Goal: Task Accomplishment & Management: Manage account settings

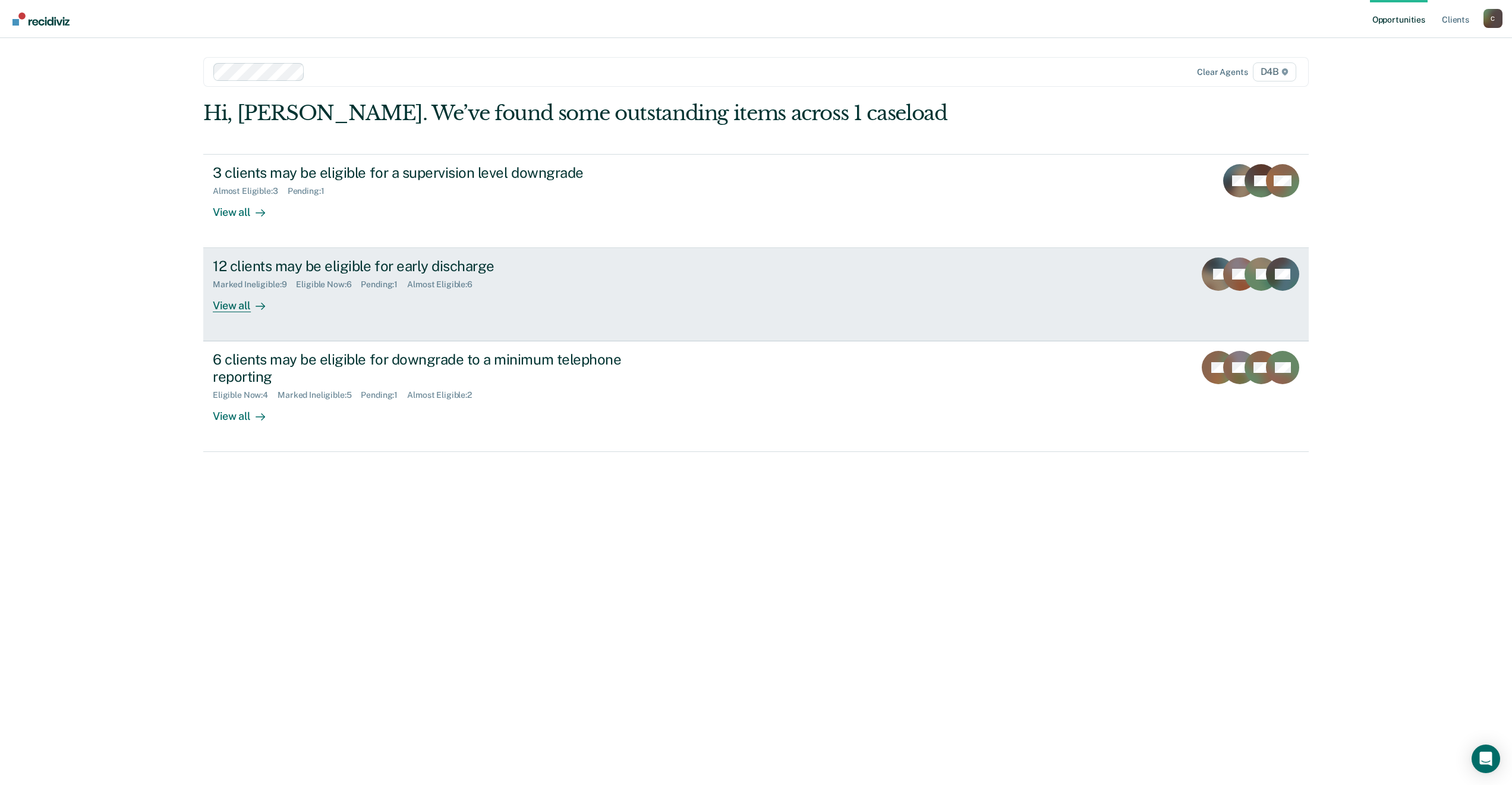
click at [385, 271] on div "12 clients may be eligible for early discharge" at bounding box center [421, 266] width 417 height 17
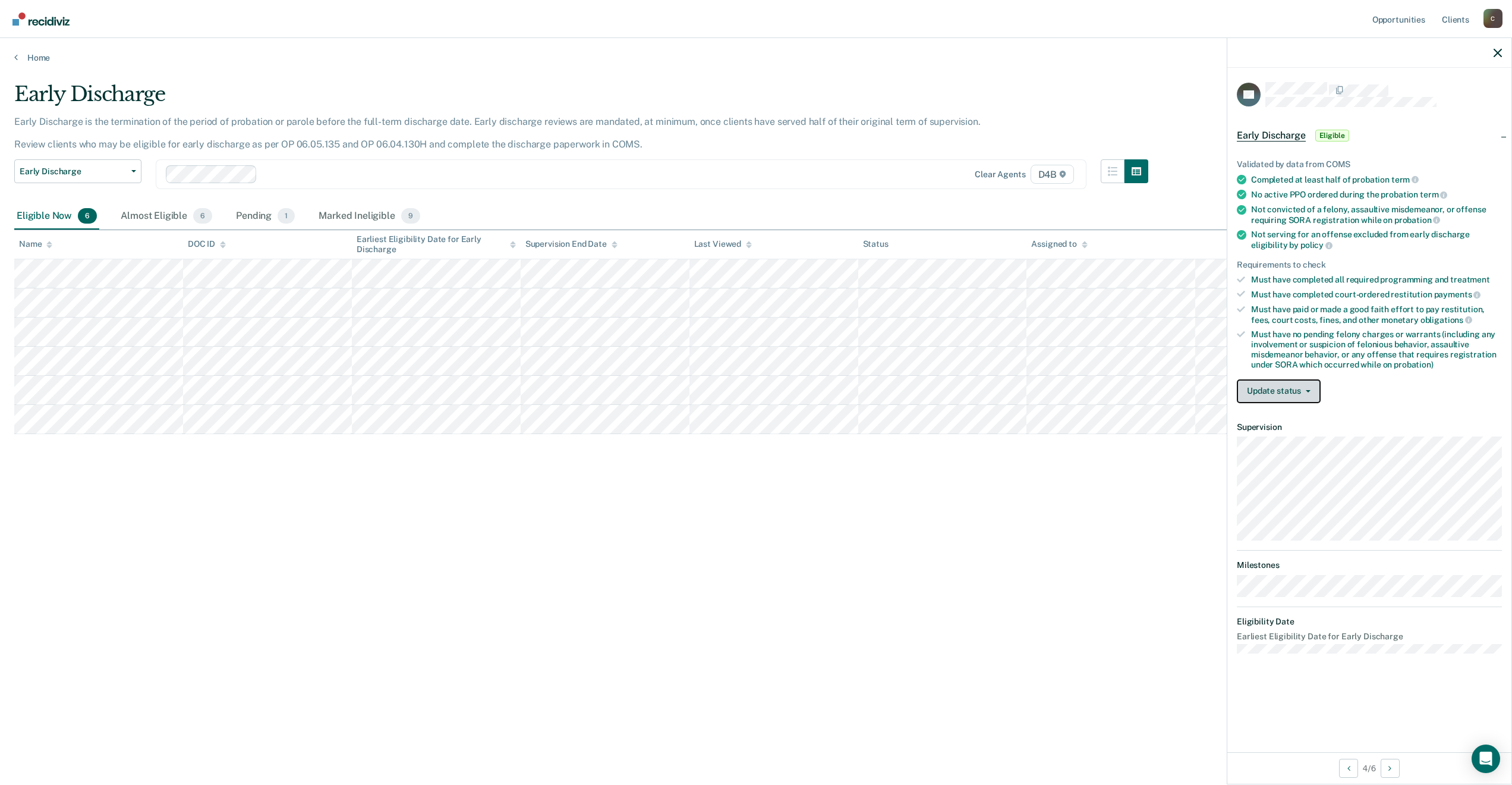
click at [1311, 390] on button "Update status" at bounding box center [1278, 391] width 84 height 24
click at [1293, 437] on button "Mark Ineligible" at bounding box center [1294, 439] width 114 height 19
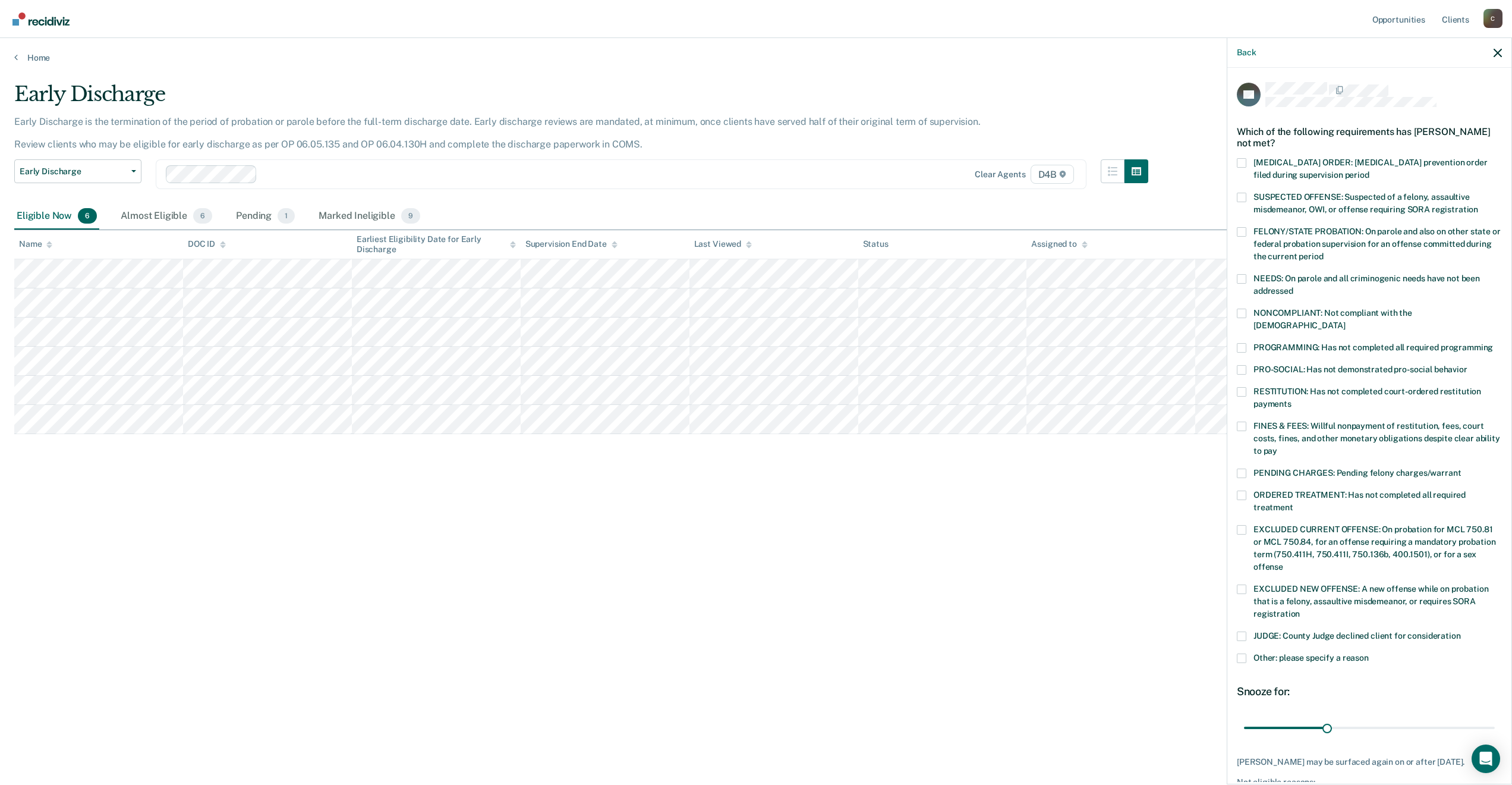
click at [1241, 343] on span at bounding box center [1241, 348] width 10 height 10
click at [1493, 343] on input "PROGRAMMING: Has not completed all required programming" at bounding box center [1493, 343] width 0 height 0
click at [1244, 653] on span at bounding box center [1241, 658] width 10 height 10
click at [1369, 653] on input "Other: please specify a reason" at bounding box center [1369, 653] width 0 height 0
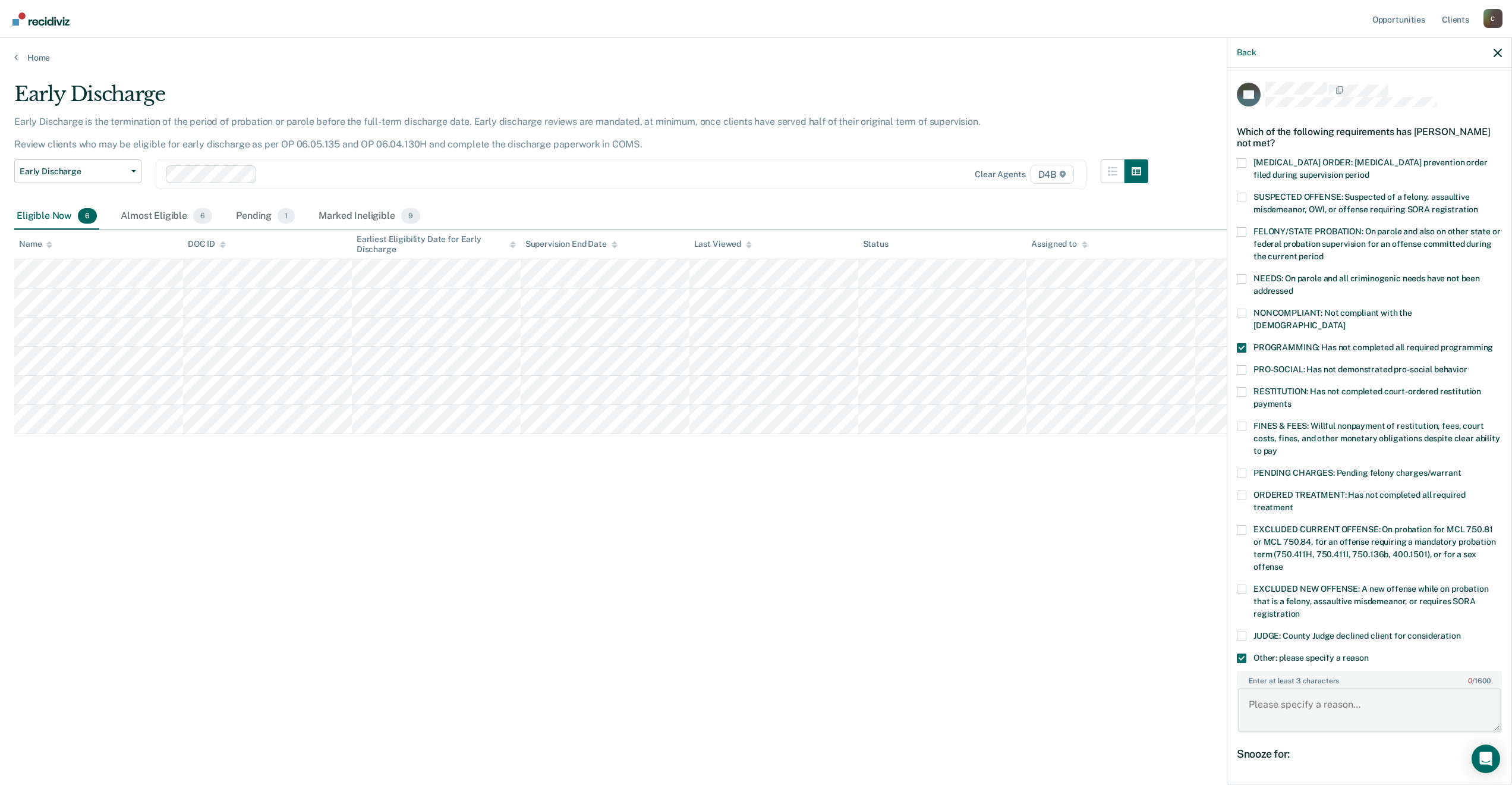
click at [1282, 698] on textarea "Enter at least 3 characters 0 / 1600" at bounding box center [1370, 709] width 263 height 44
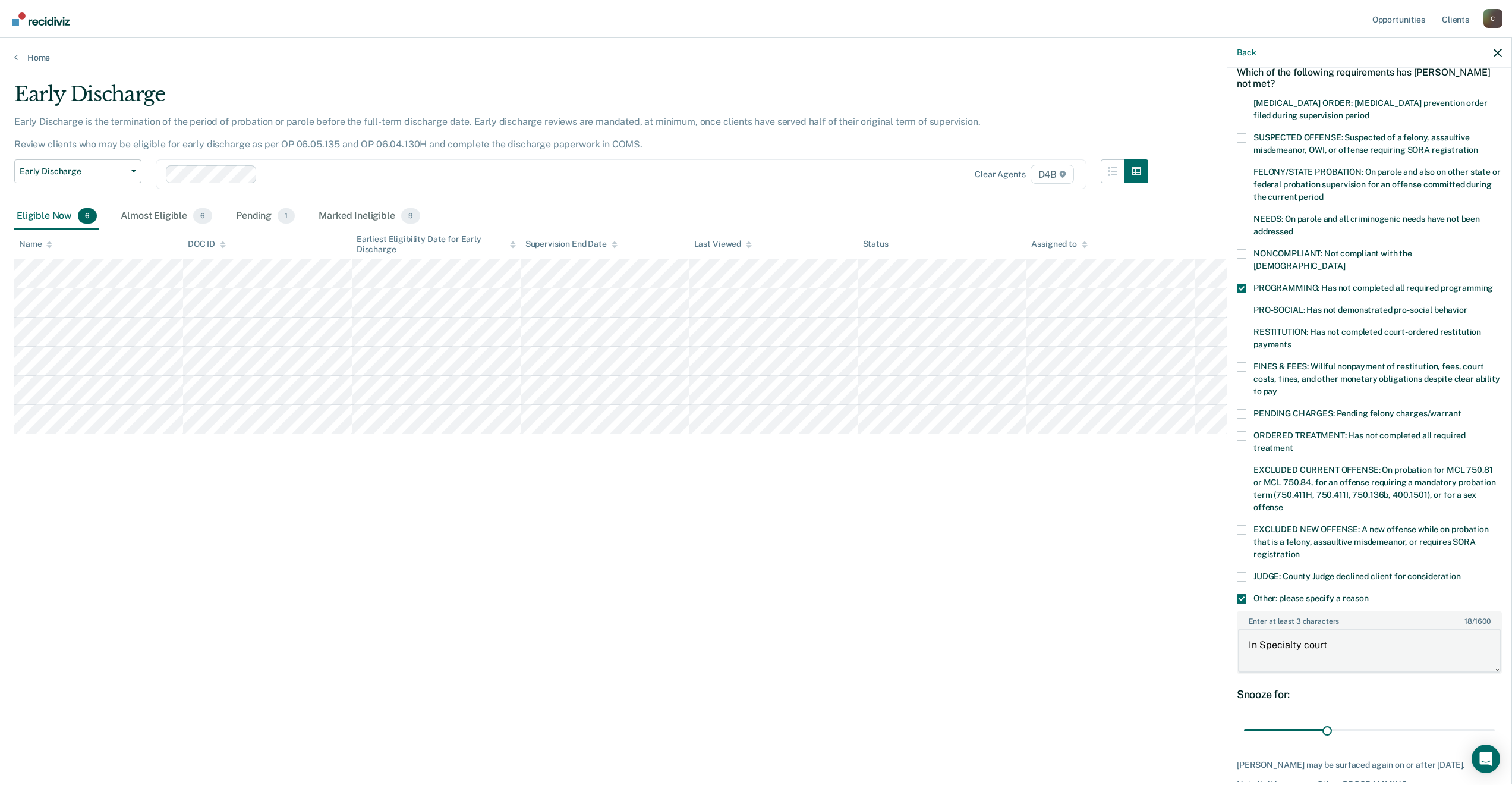
scroll to position [109, 0]
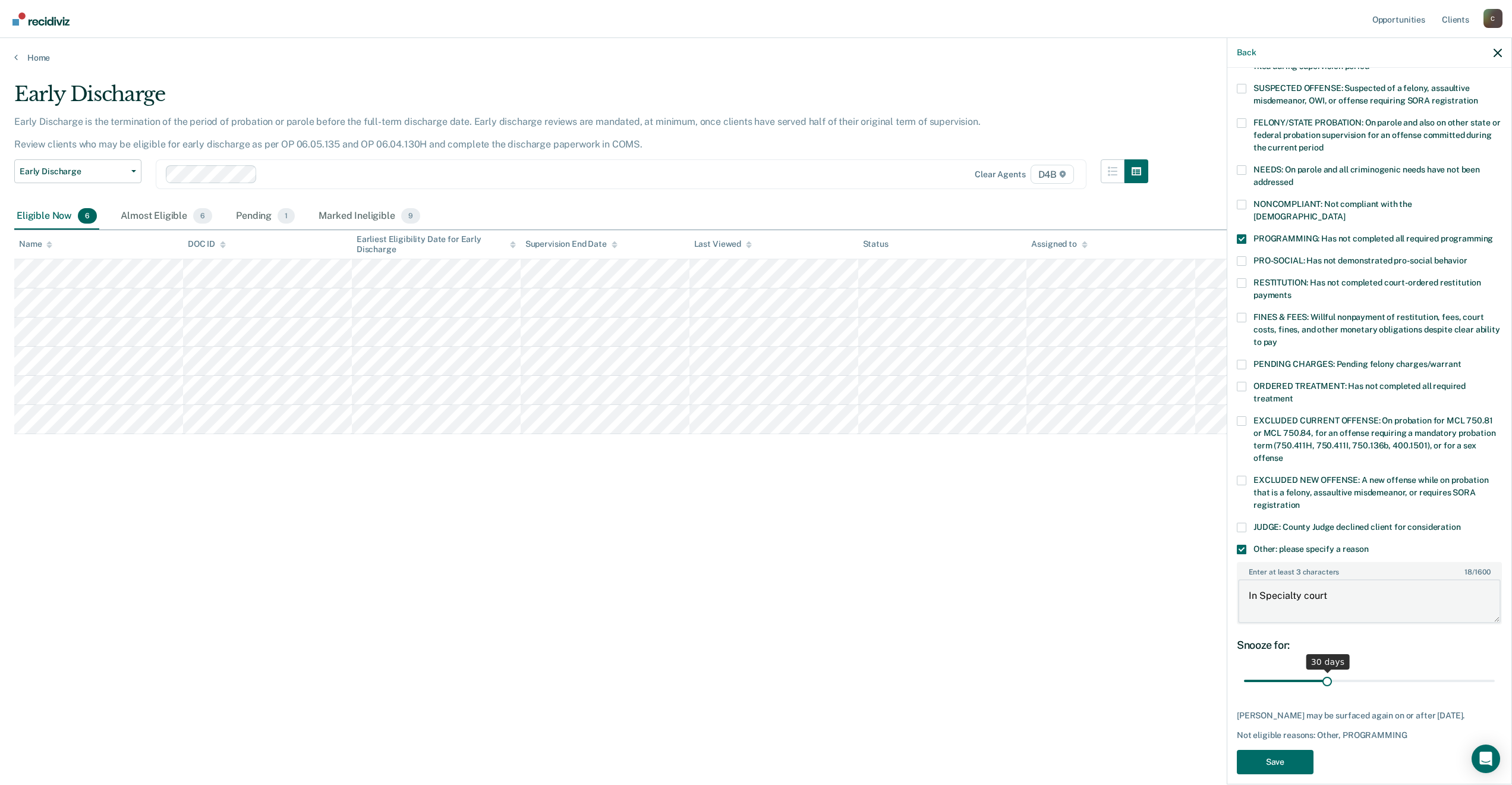
type textarea "In Specialty court"
drag, startPoint x: 1326, startPoint y: 664, endPoint x: 1517, endPoint y: 656, distance: 191.2
type input "90"
click at [1495, 671] on input "range" at bounding box center [1370, 681] width 251 height 21
click at [1301, 758] on button "Save" at bounding box center [1275, 762] width 77 height 25
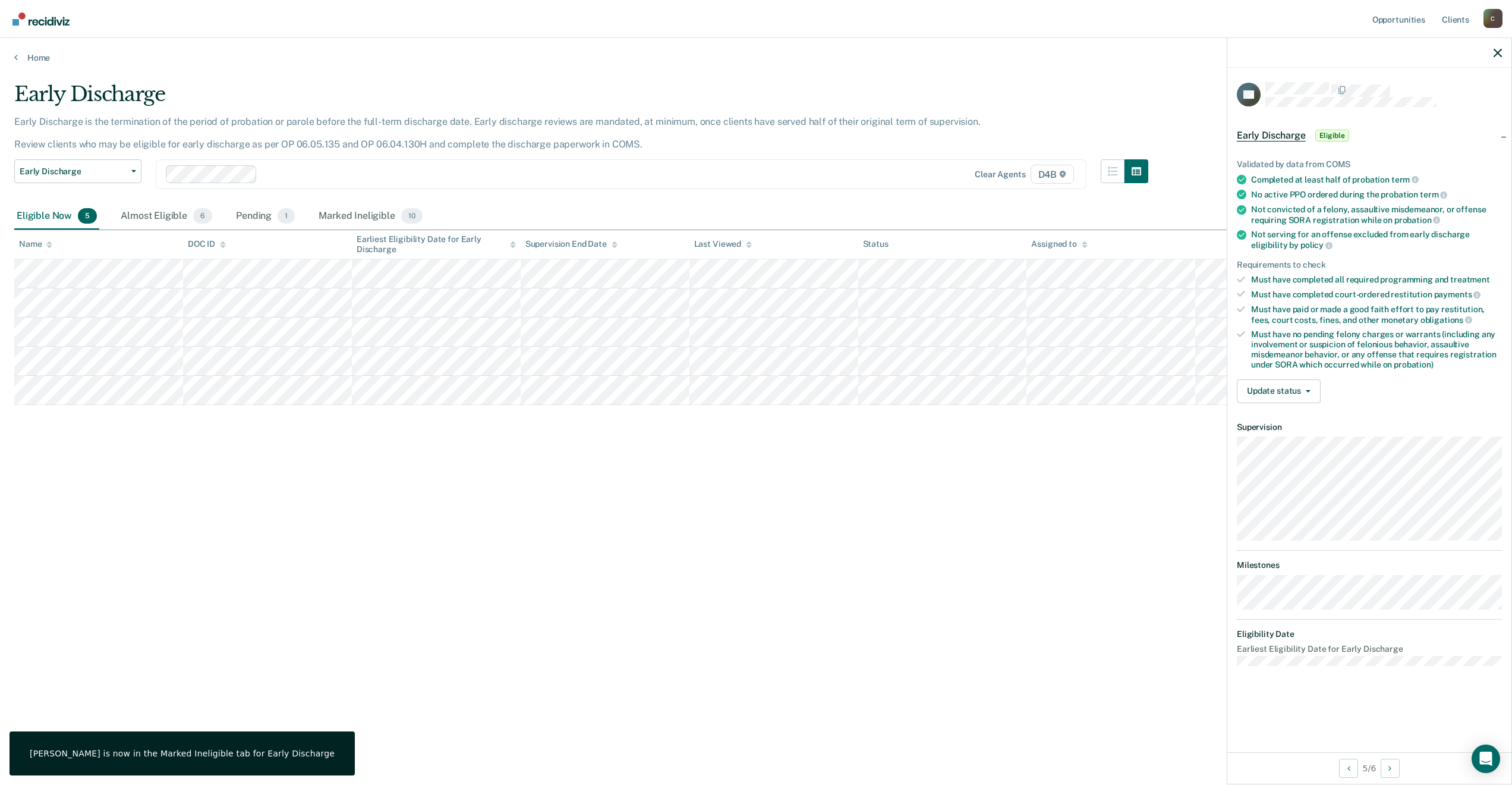
scroll to position [0, 0]
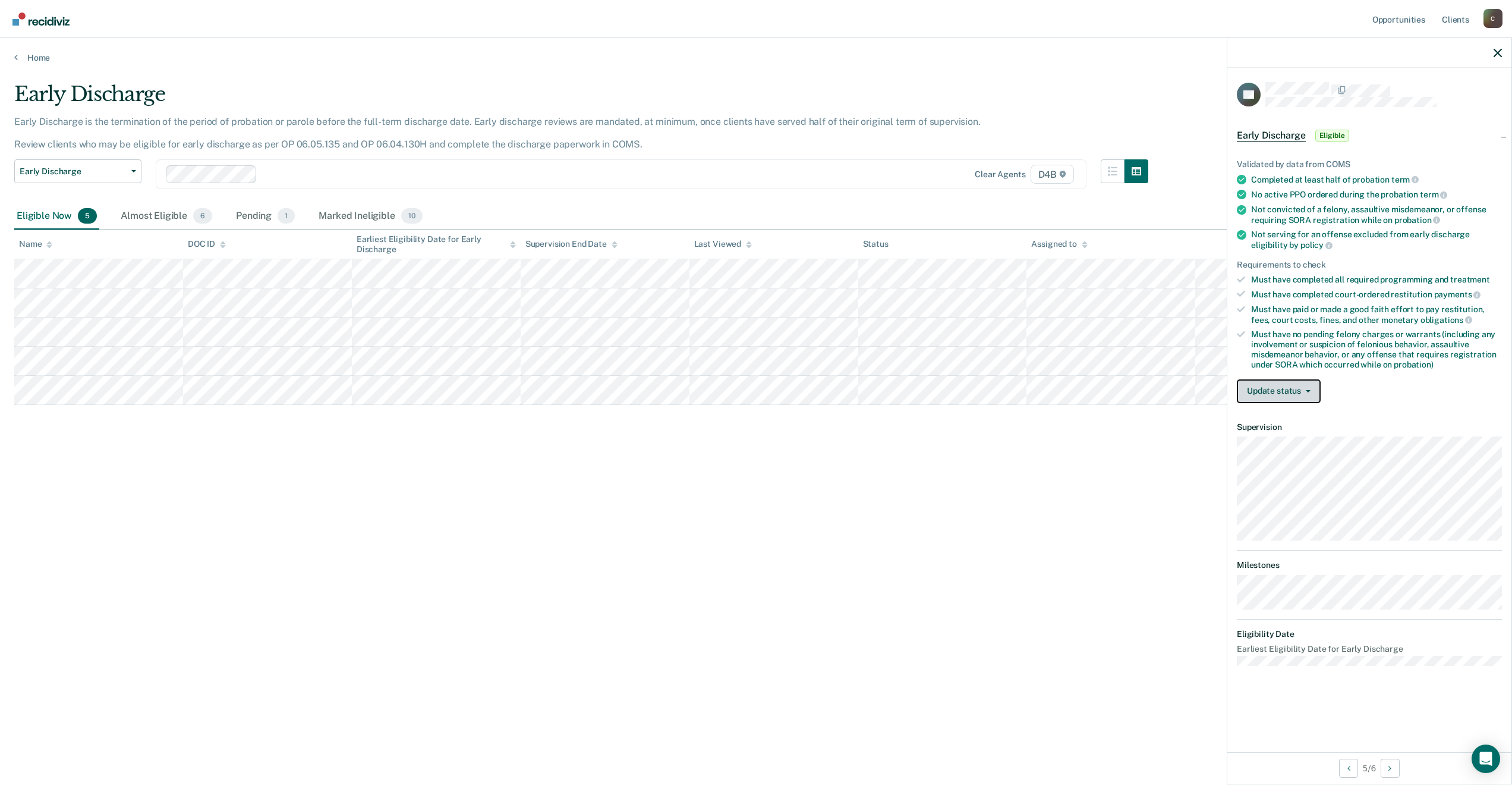
click at [1298, 388] on button "Update status" at bounding box center [1278, 391] width 84 height 24
click at [1307, 435] on button "Mark Ineligible" at bounding box center [1294, 439] width 114 height 19
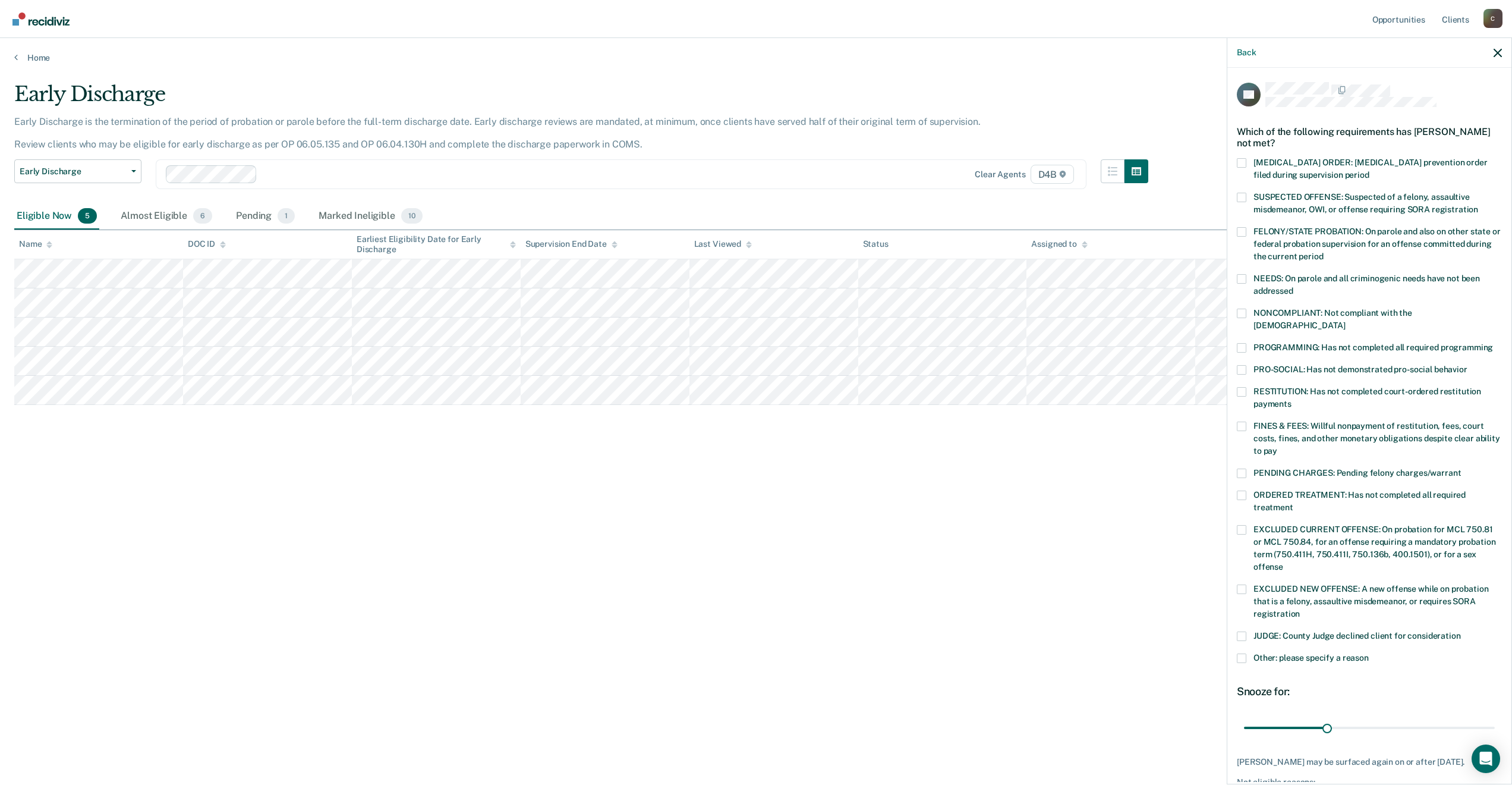
click at [1246, 343] on label "PROGRAMMING: Has not completed all required programming" at bounding box center [1369, 349] width 265 height 12
click at [1493, 343] on input "PROGRAMMING: Has not completed all required programming" at bounding box center [1493, 343] width 0 height 0
drag, startPoint x: 1317, startPoint y: 712, endPoint x: 1513, endPoint y: 712, distance: 196.0
type input "90"
click at [1495, 717] on input "range" at bounding box center [1370, 727] width 251 height 21
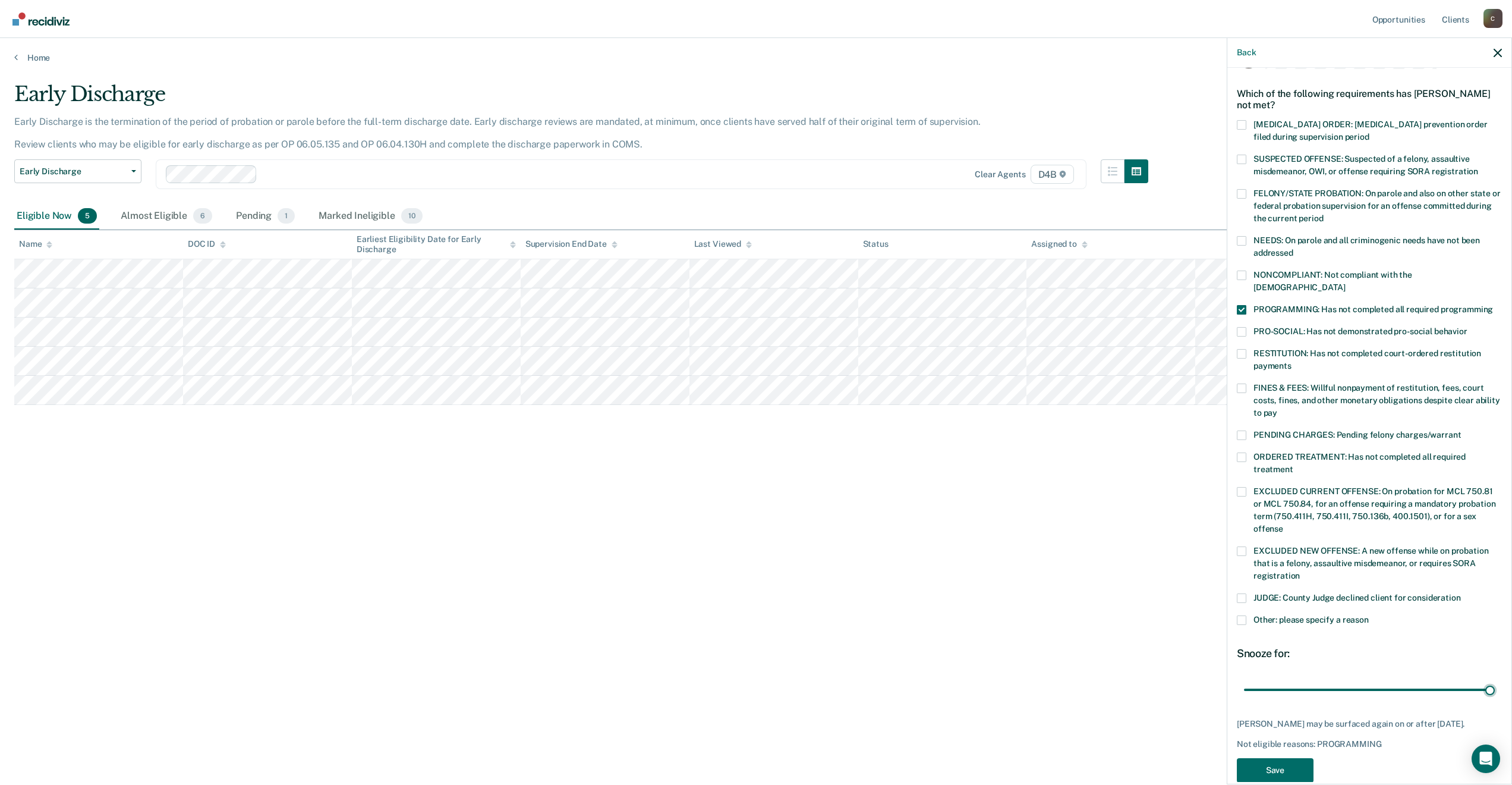
scroll to position [57, 0]
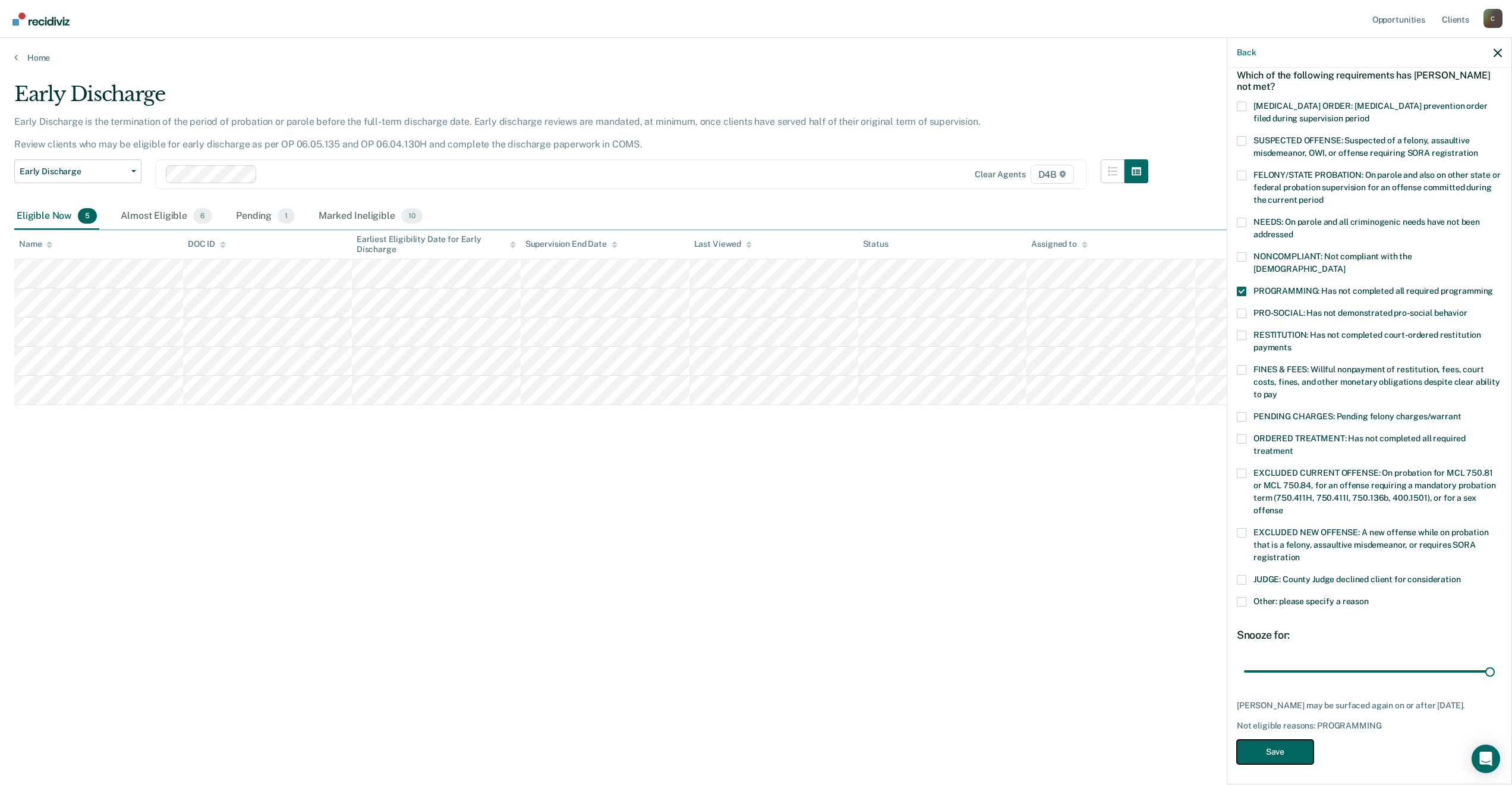
click at [1285, 750] on button "Save" at bounding box center [1275, 752] width 77 height 25
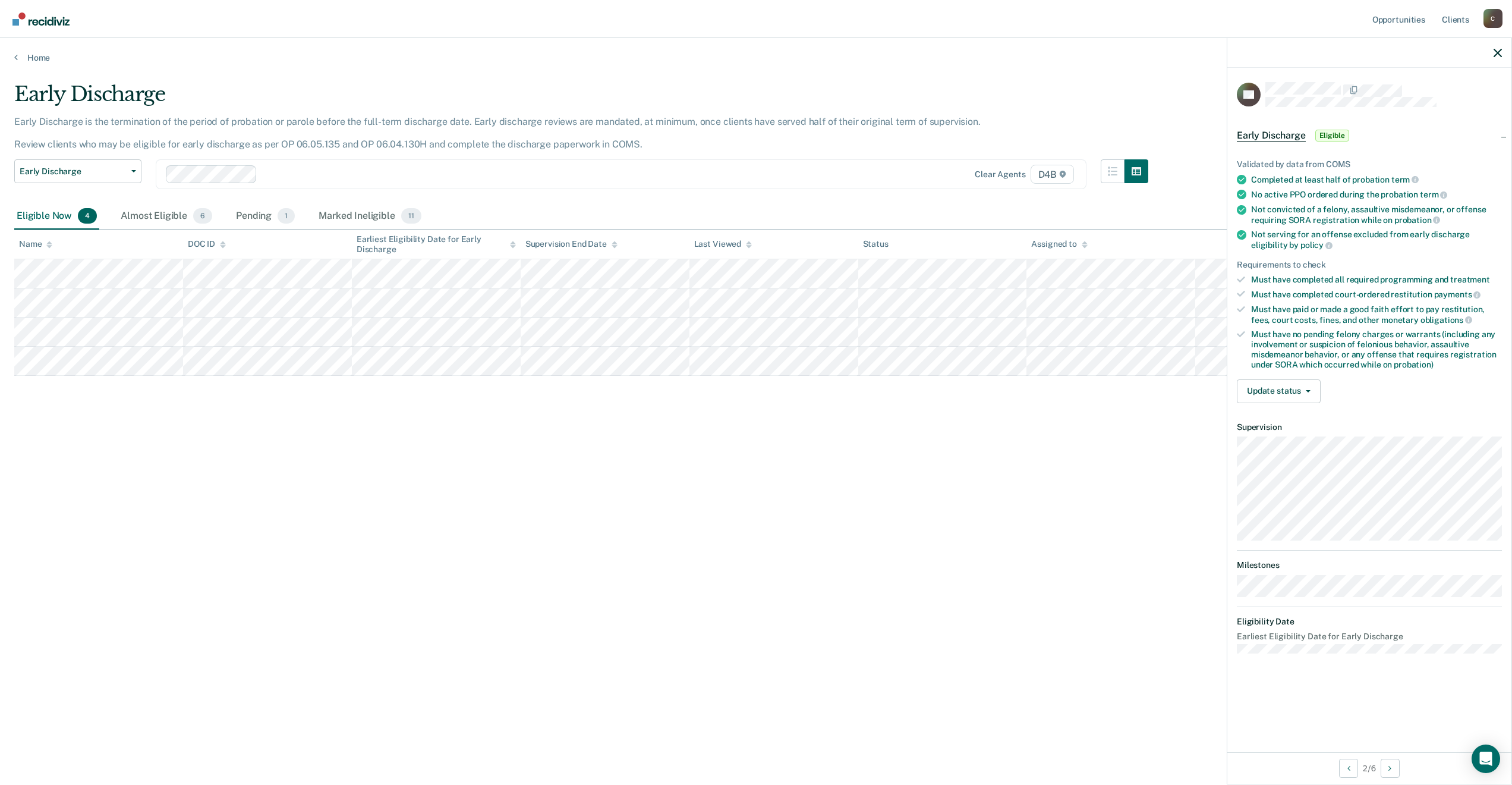
scroll to position [0, 0]
click at [1311, 386] on button "Update status" at bounding box center [1278, 391] width 84 height 24
click at [1306, 436] on button "Mark Ineligible" at bounding box center [1294, 439] width 114 height 19
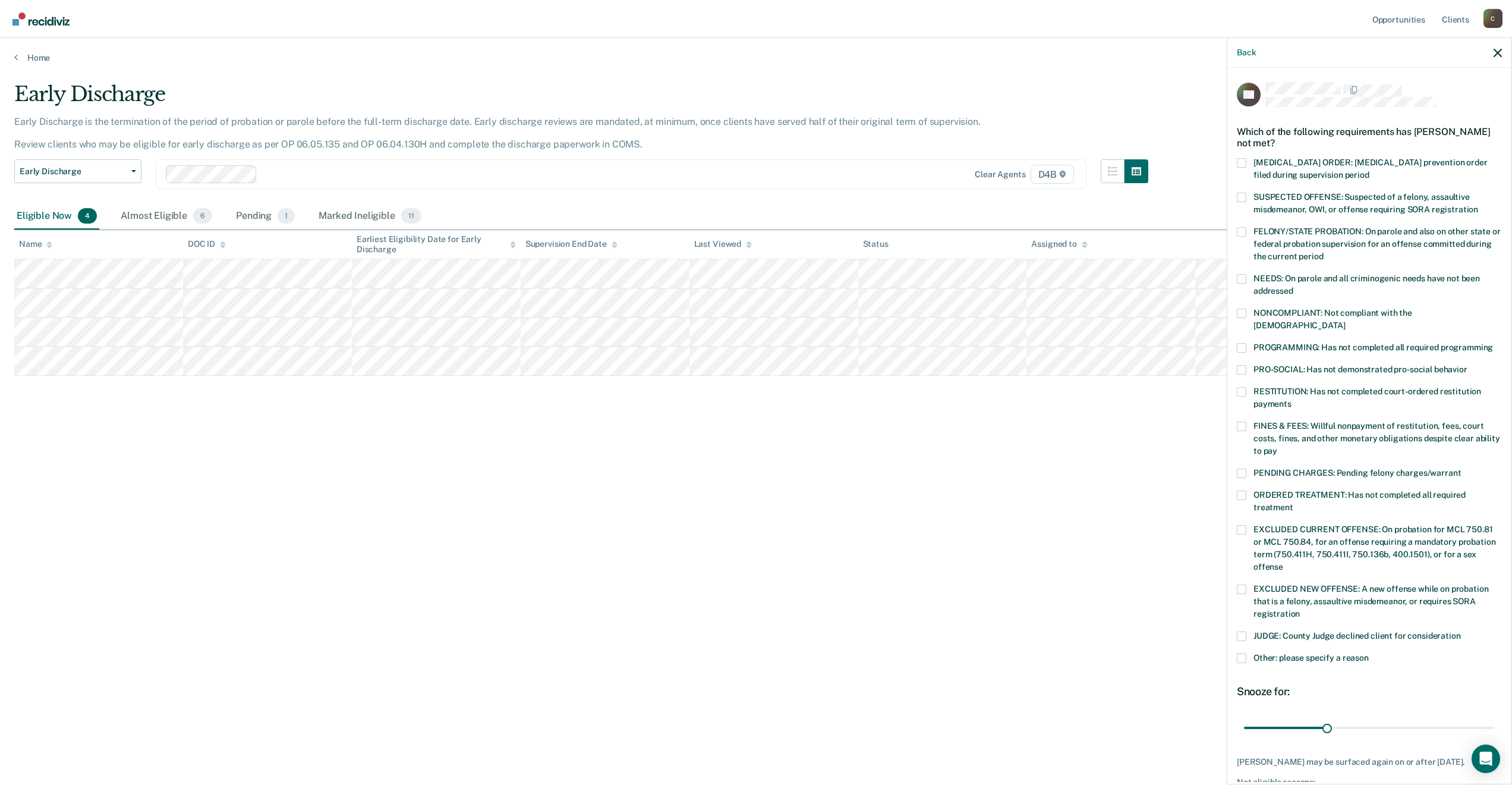
click at [1246, 343] on label "PROGRAMMING: Has not completed all required programming" at bounding box center [1369, 349] width 265 height 12
click at [1493, 343] on input "PROGRAMMING: Has not completed all required programming" at bounding box center [1493, 343] width 0 height 0
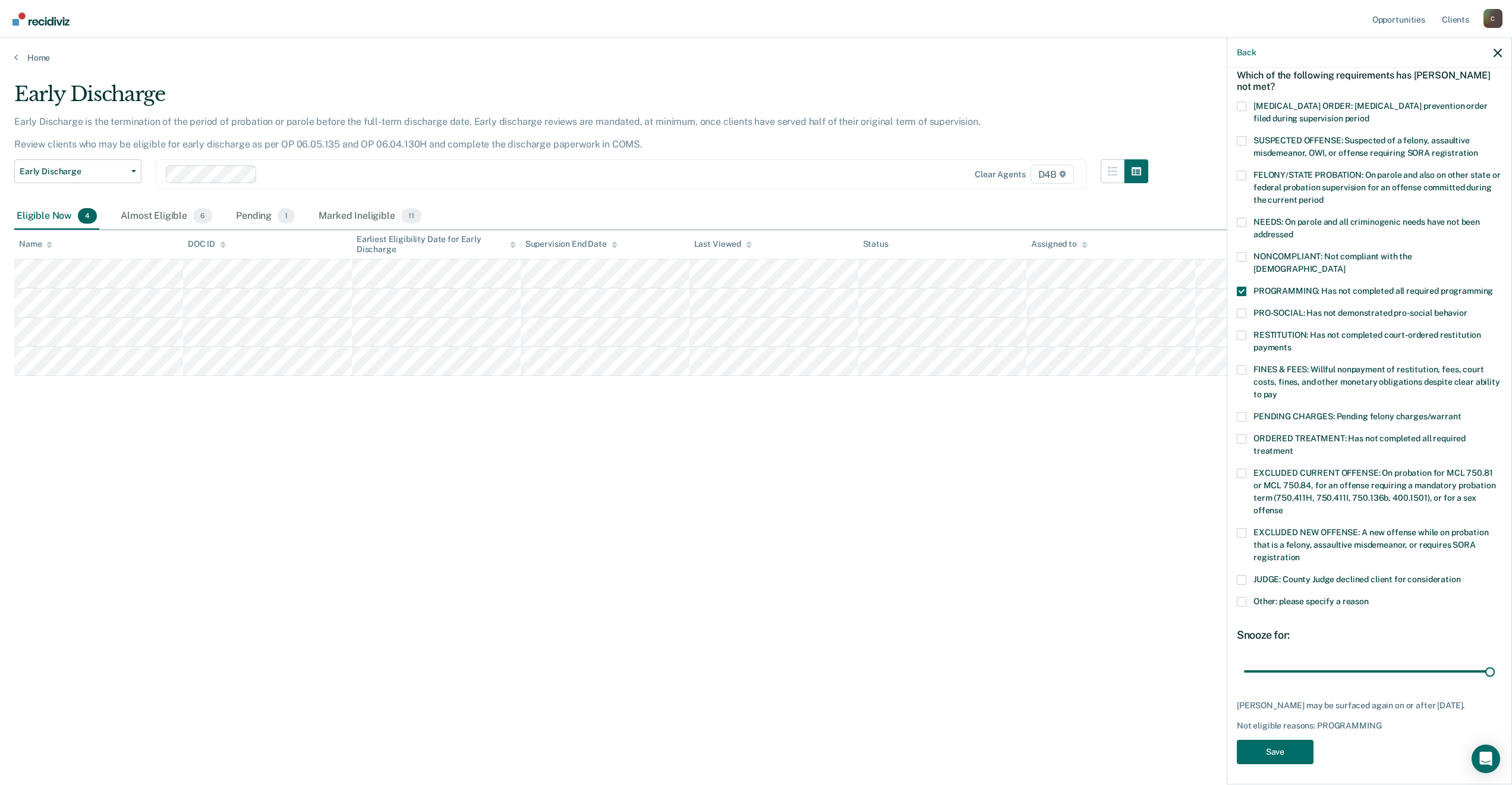
drag, startPoint x: 1324, startPoint y: 661, endPoint x: 1498, endPoint y: 651, distance: 174.3
type input "90"
click at [1495, 660] on input "range" at bounding box center [1370, 671] width 251 height 21
click at [1272, 751] on button "Save" at bounding box center [1275, 752] width 77 height 25
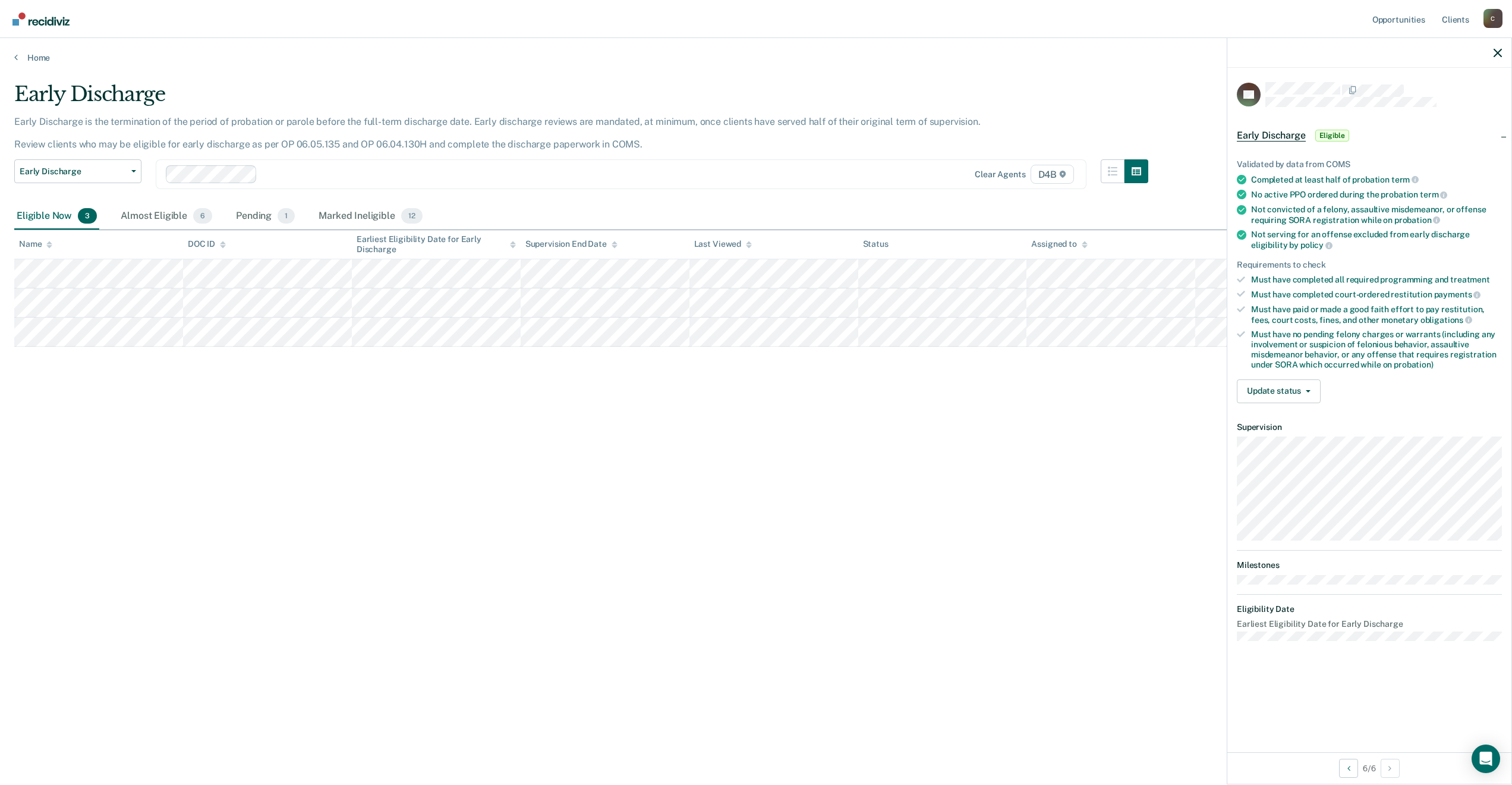
scroll to position [0, 0]
click at [1297, 392] on button "Update status" at bounding box center [1278, 391] width 84 height 24
click at [1301, 439] on button "Mark Ineligible" at bounding box center [1294, 439] width 114 height 19
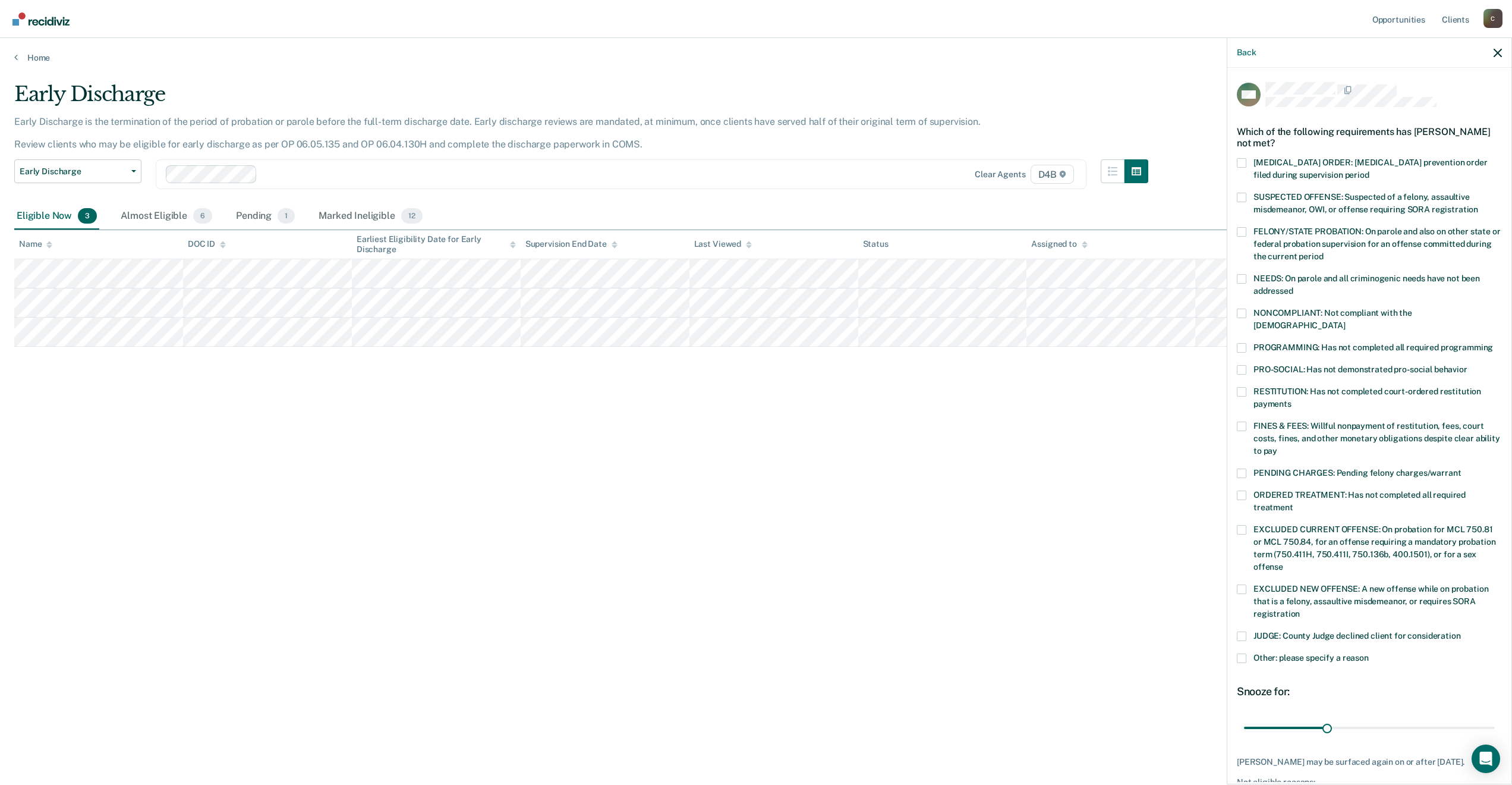
click at [1251, 343] on label "PROGRAMMING: Has not completed all required programming" at bounding box center [1369, 349] width 265 height 12
click at [1493, 343] on input "PROGRAMMING: Has not completed all required programming" at bounding box center [1493, 343] width 0 height 0
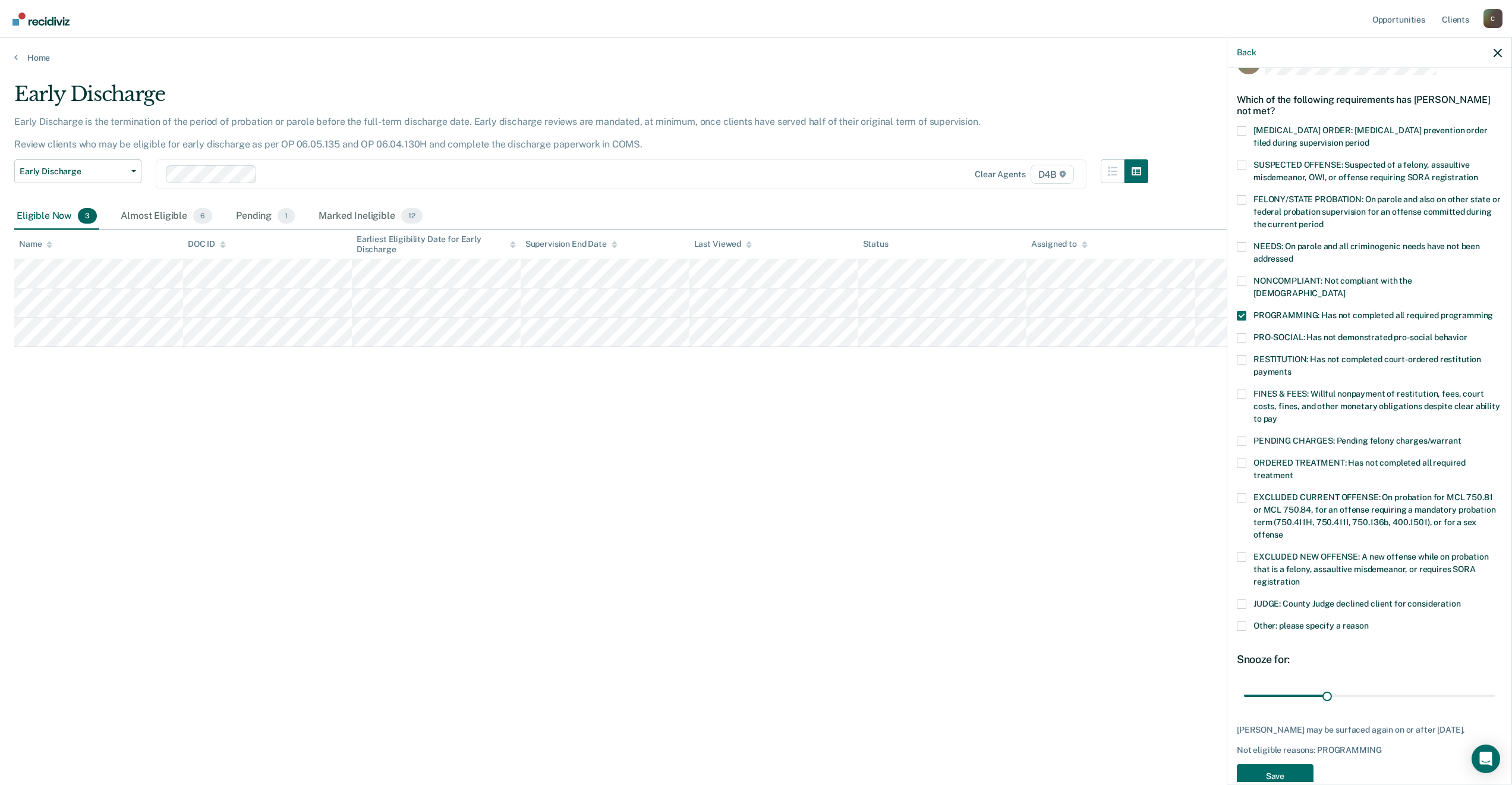
scroll to position [46, 0]
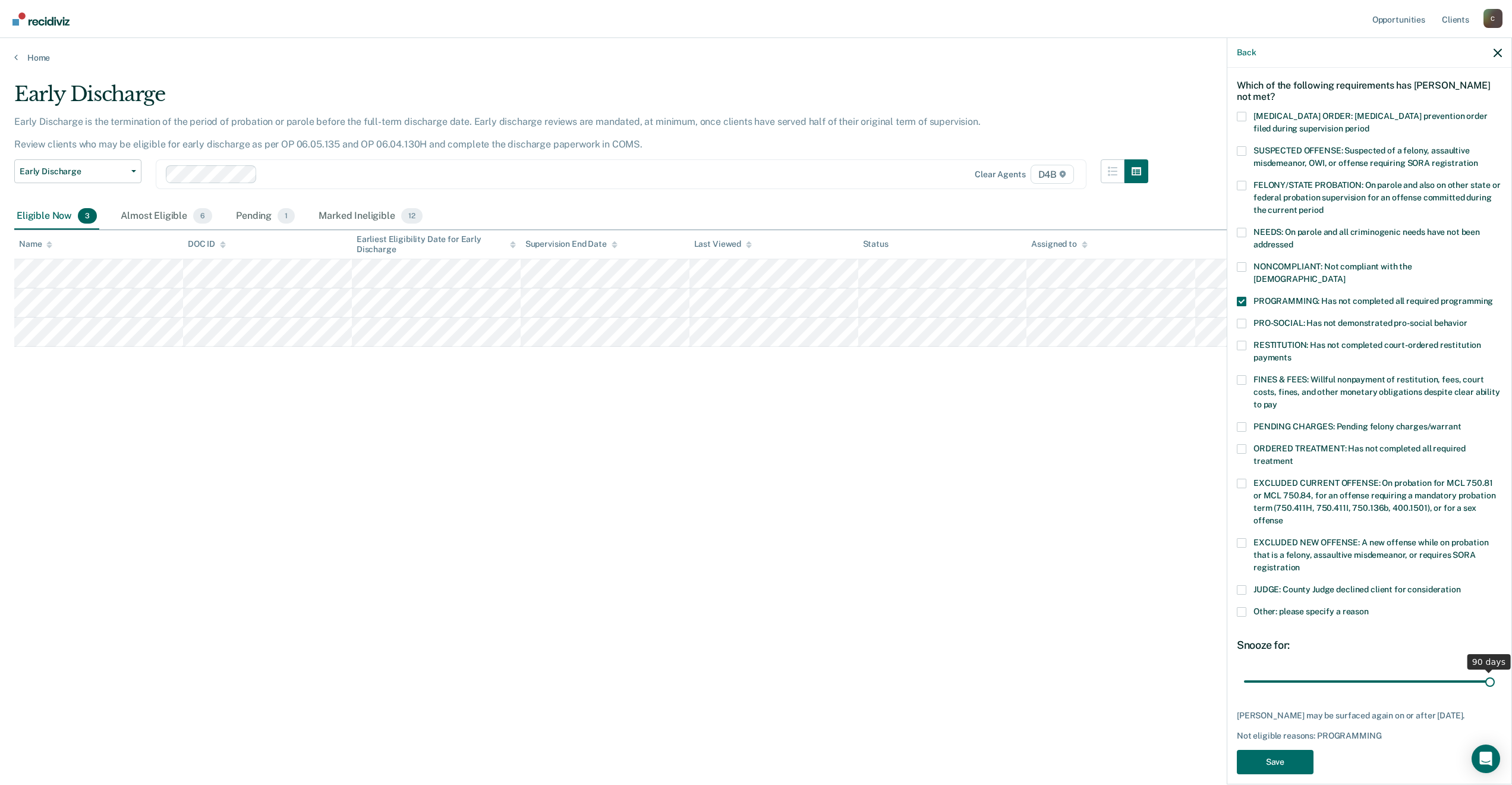
drag, startPoint x: 1322, startPoint y: 669, endPoint x: 1505, endPoint y: 671, distance: 183.0
type input "90"
click at [1495, 671] on input "range" at bounding box center [1370, 681] width 251 height 21
click at [1295, 756] on button "Save" at bounding box center [1275, 762] width 77 height 25
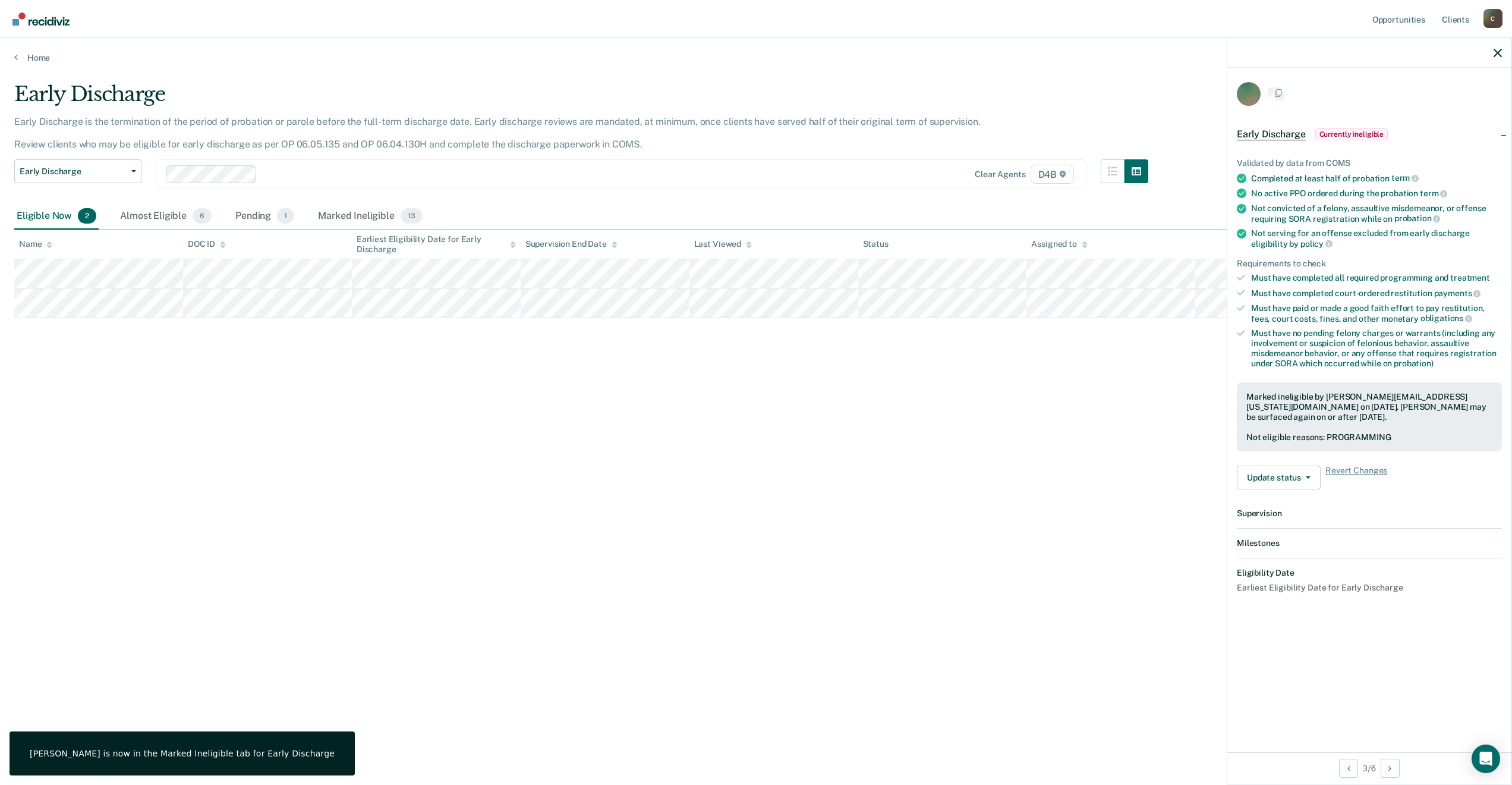
scroll to position [0, 0]
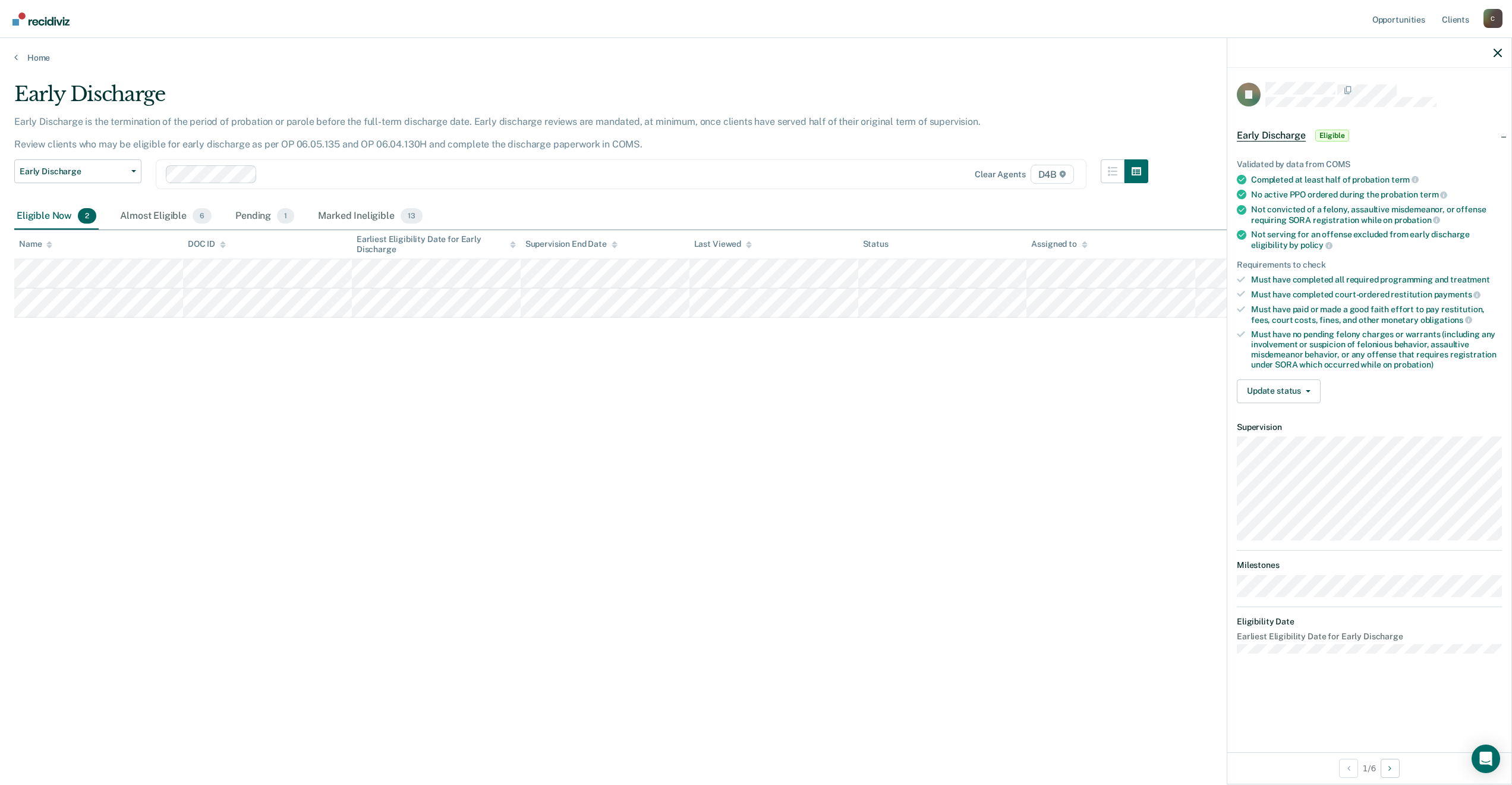
click at [1321, 389] on div "Update status [PERSON_NAME] Mark Ineligible" at bounding box center [1369, 391] width 265 height 24
click at [1313, 389] on button "Update status" at bounding box center [1278, 391] width 84 height 24
click at [1289, 438] on button "Mark Ineligible" at bounding box center [1294, 439] width 114 height 19
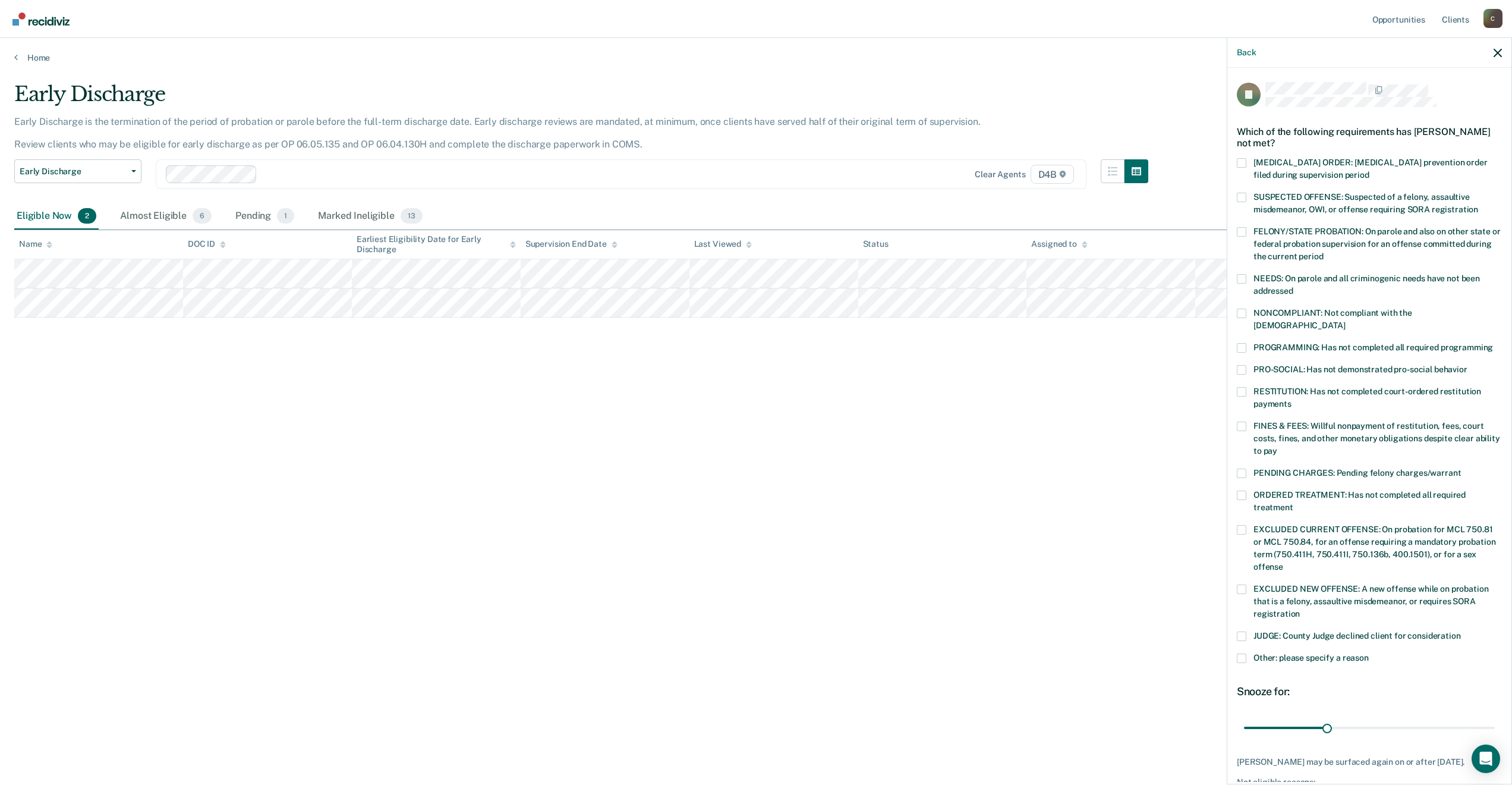
click at [1245, 343] on span at bounding box center [1241, 348] width 10 height 10
click at [1493, 343] on input "PROGRAMMING: Has not completed all required programming" at bounding box center [1493, 343] width 0 height 0
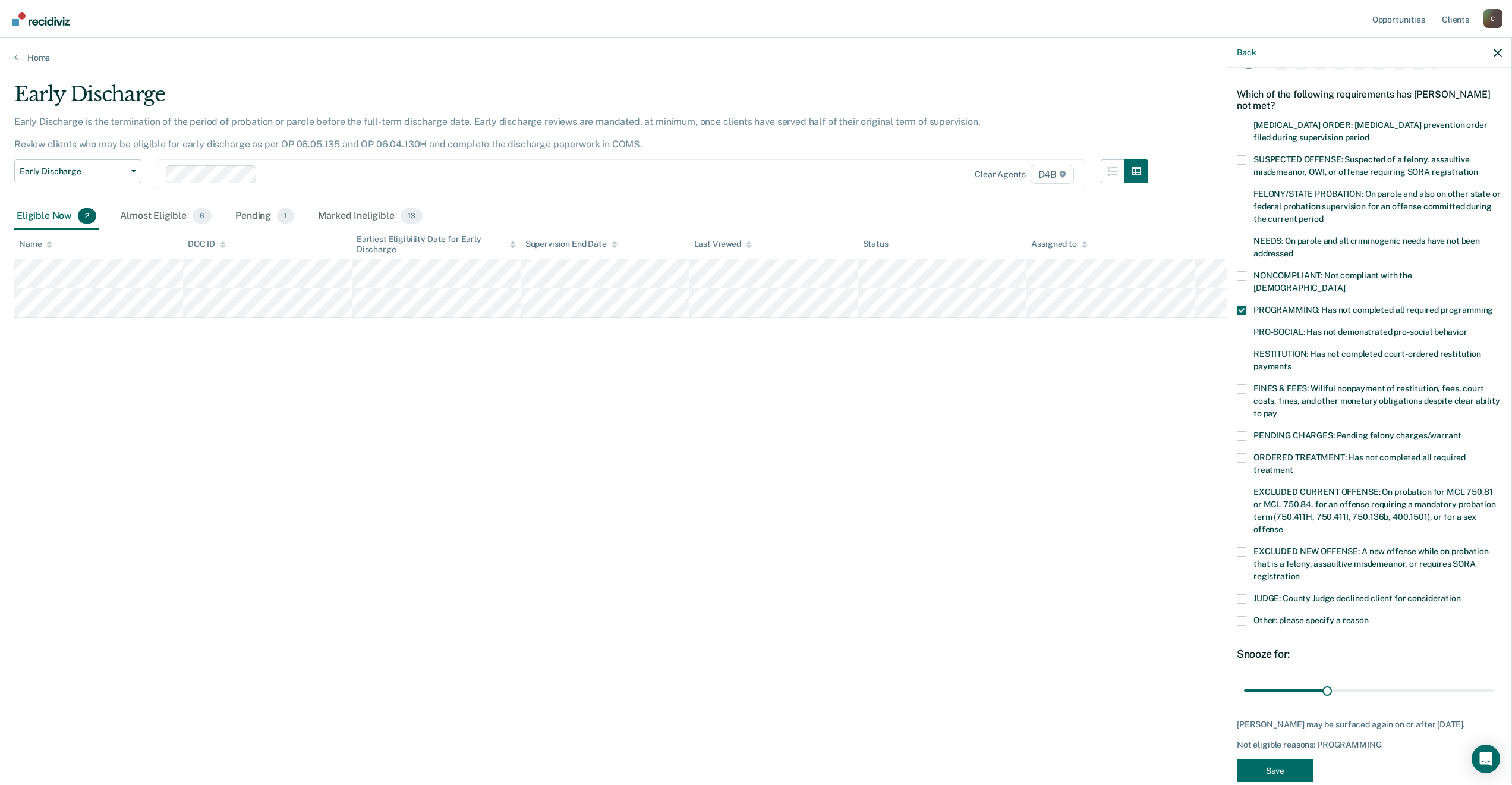
scroll to position [57, 0]
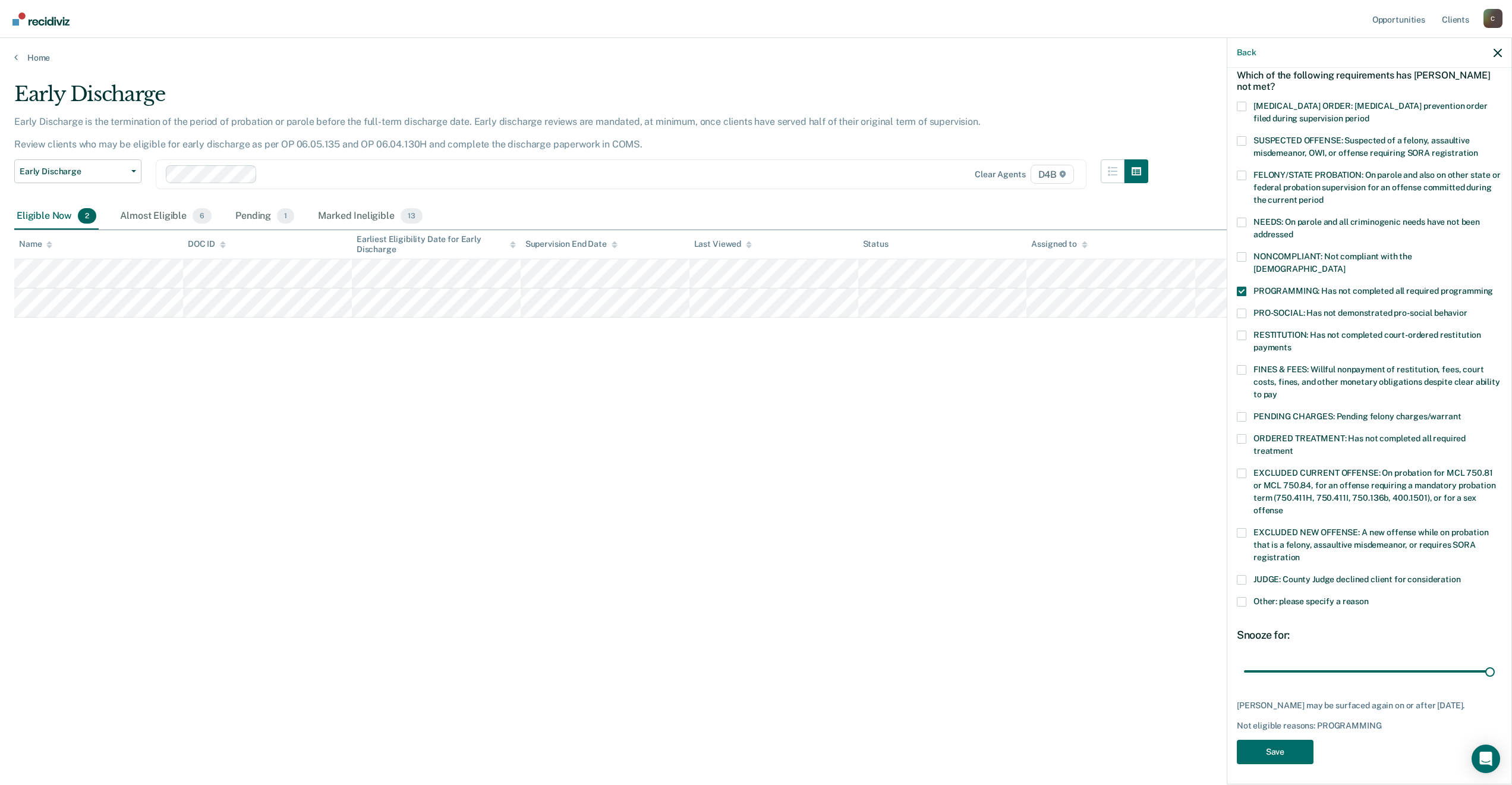
drag, startPoint x: 1320, startPoint y: 653, endPoint x: 1487, endPoint y: 657, distance: 167.0
type input "90"
click at [1495, 661] on input "range" at bounding box center [1370, 671] width 251 height 21
click at [1269, 747] on button "Save" at bounding box center [1275, 752] width 77 height 25
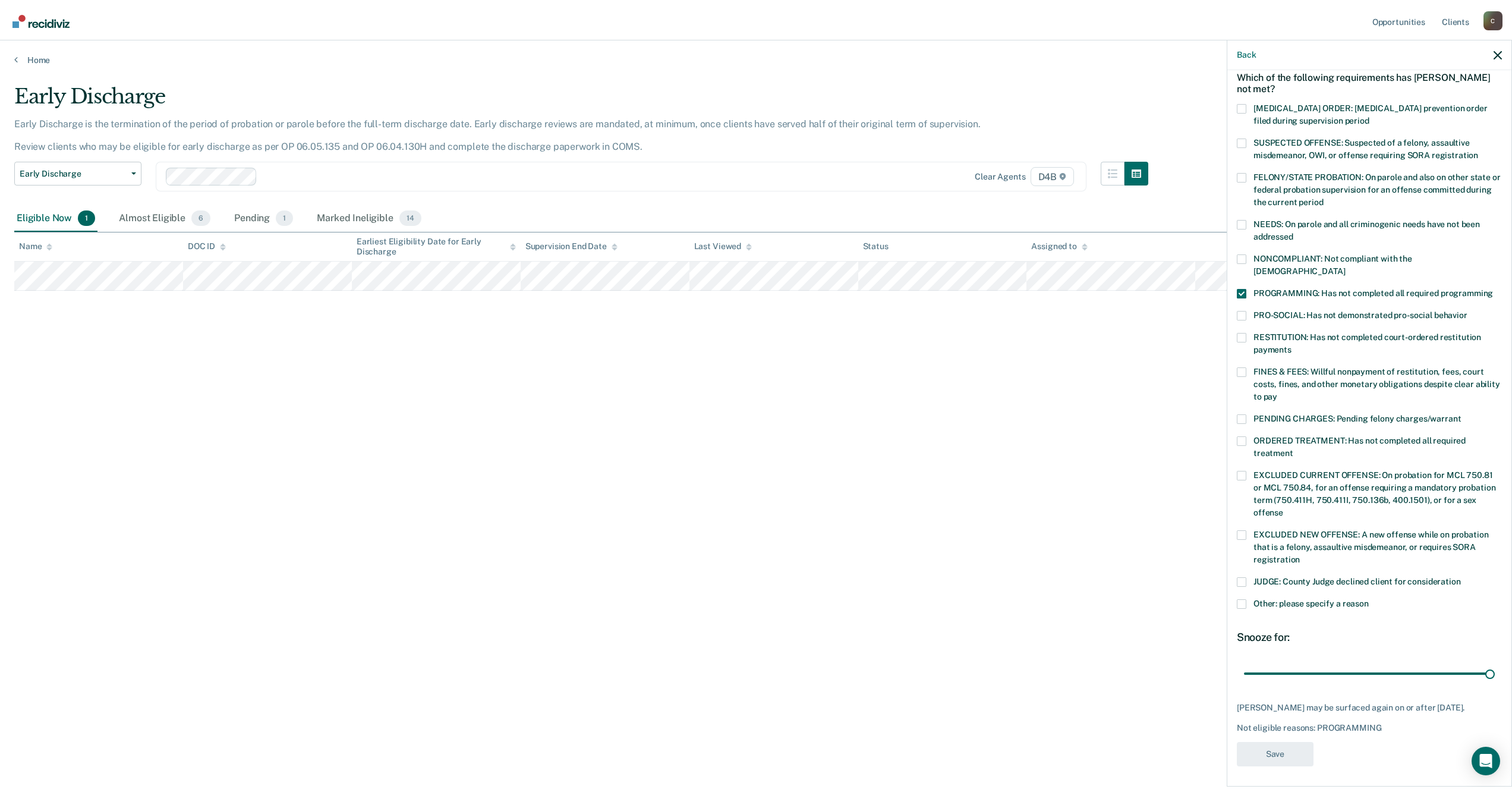
scroll to position [12, 0]
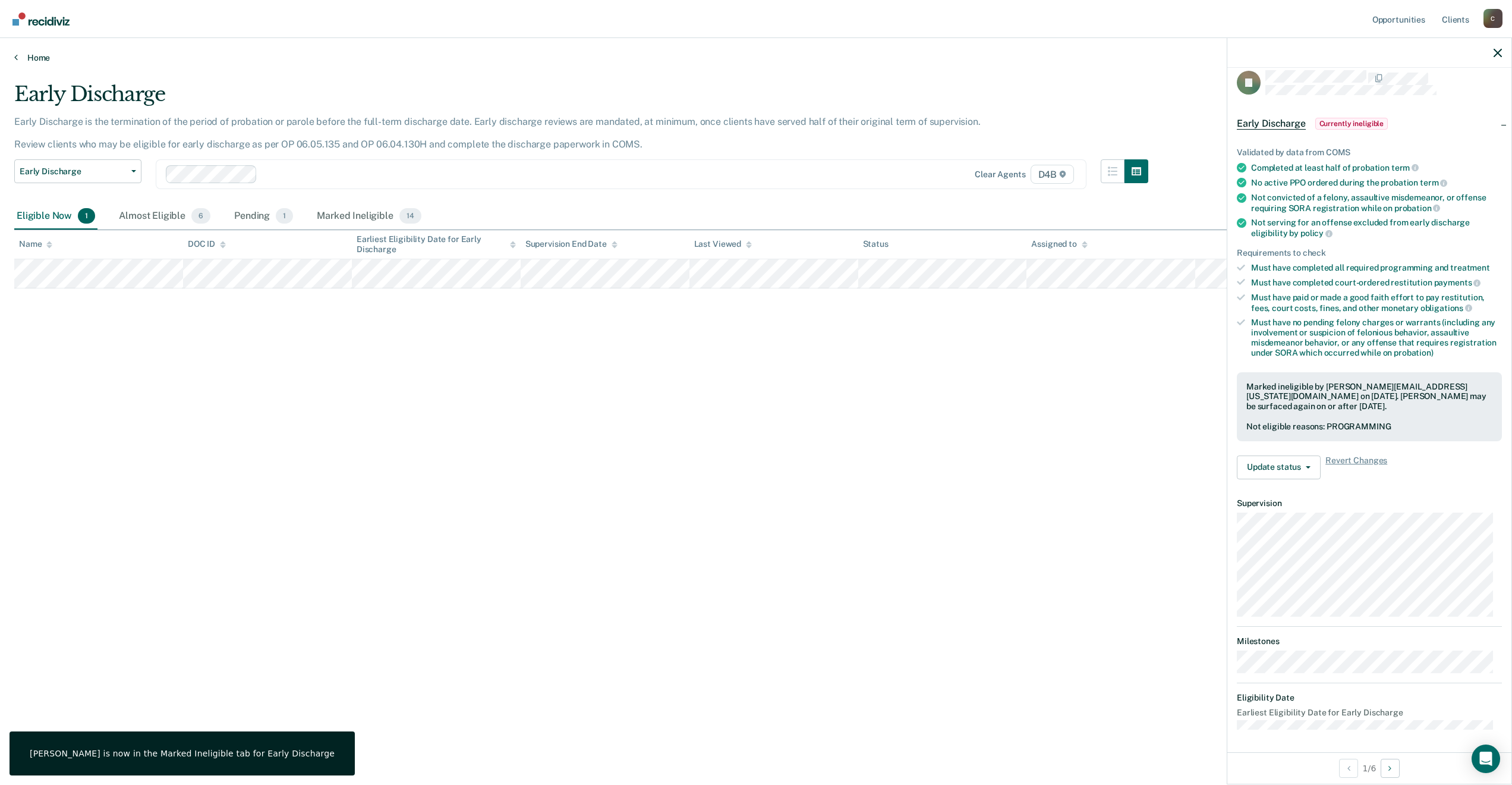
click at [44, 58] on link "Home" at bounding box center [756, 58] width 1484 height 11
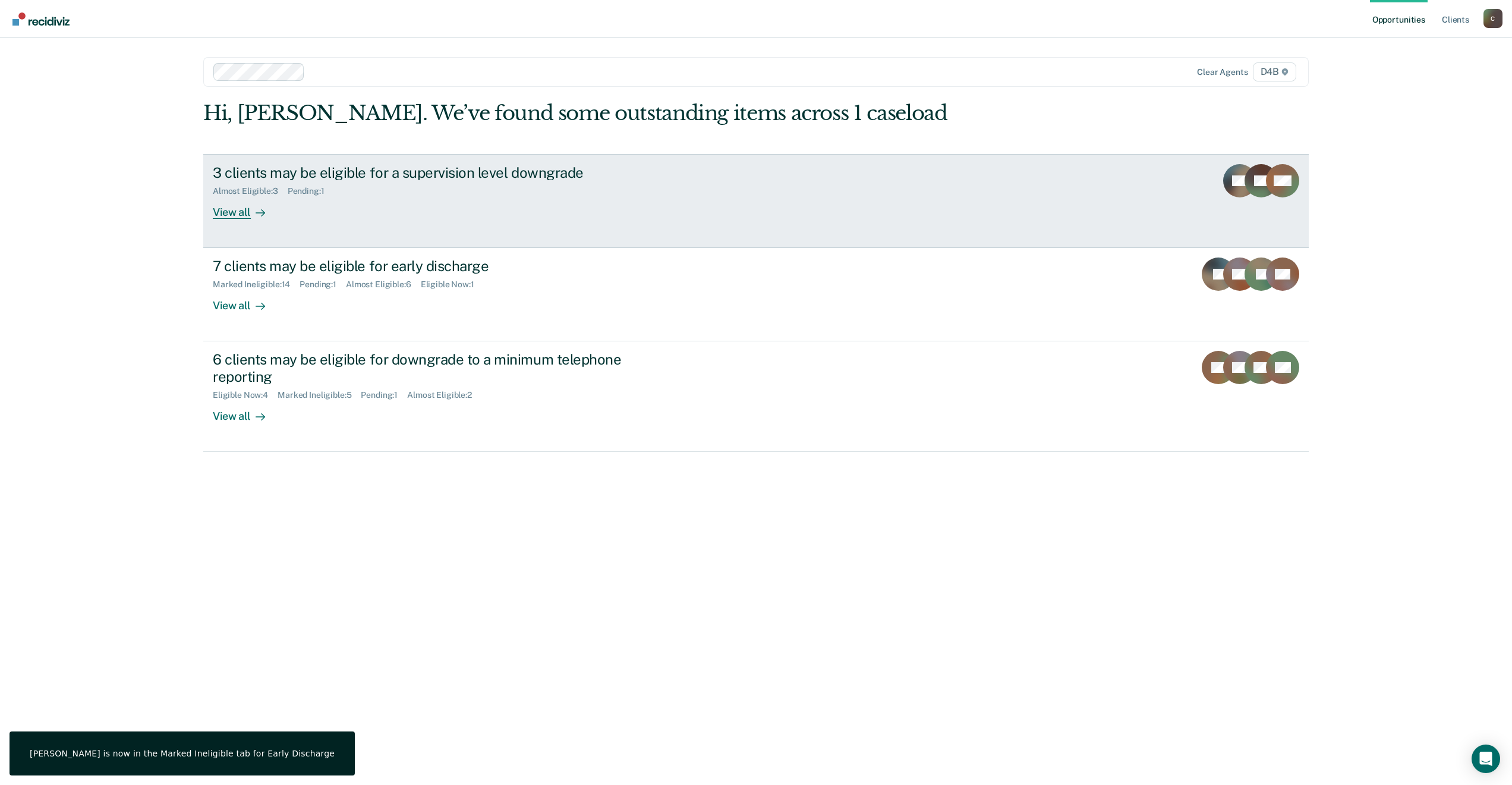
click at [347, 172] on div "3 clients may be eligible for a supervision level downgrade" at bounding box center [421, 172] width 417 height 17
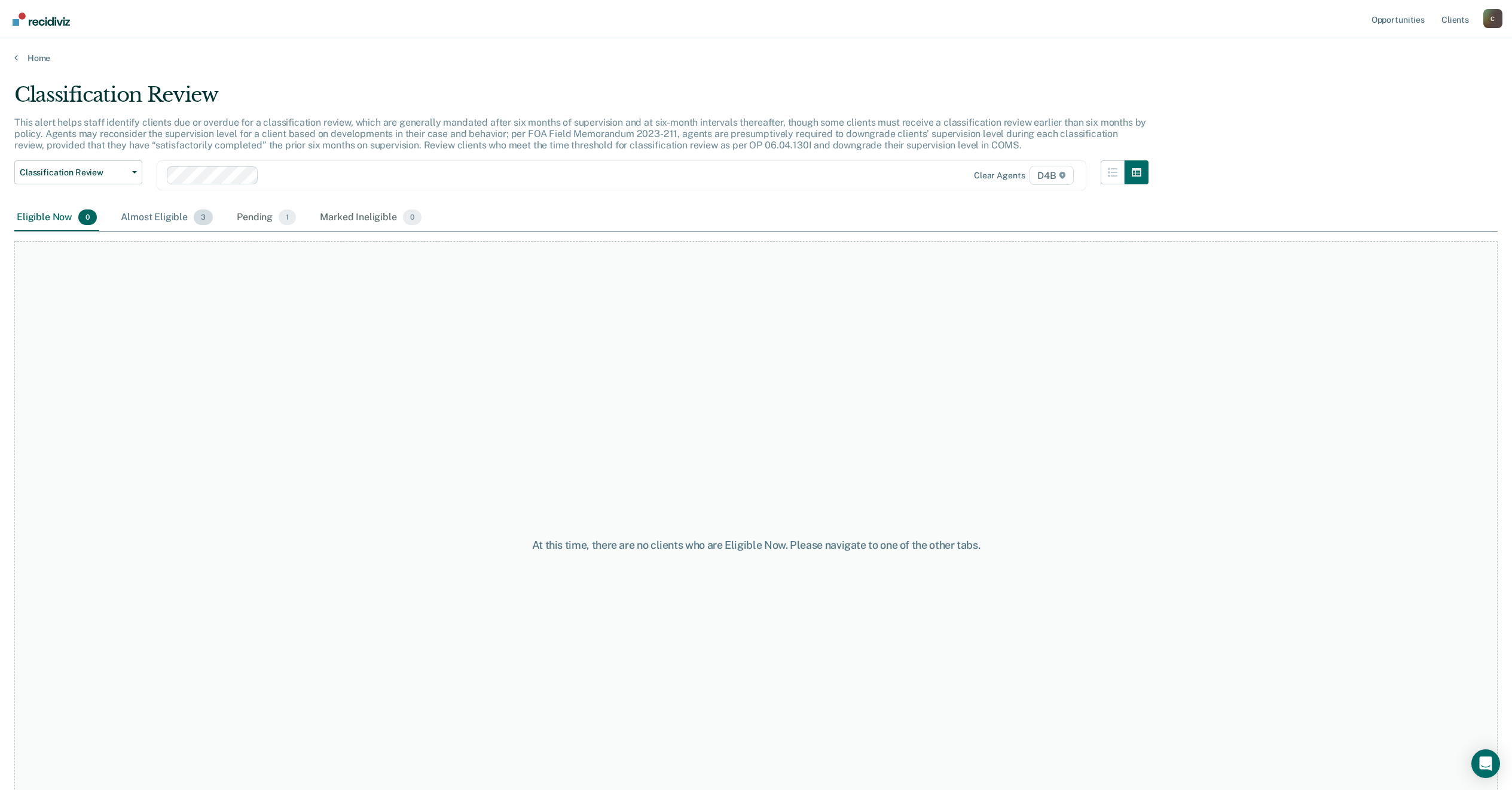
click at [164, 217] on div "Almost Eligible 3" at bounding box center [167, 217] width 97 height 26
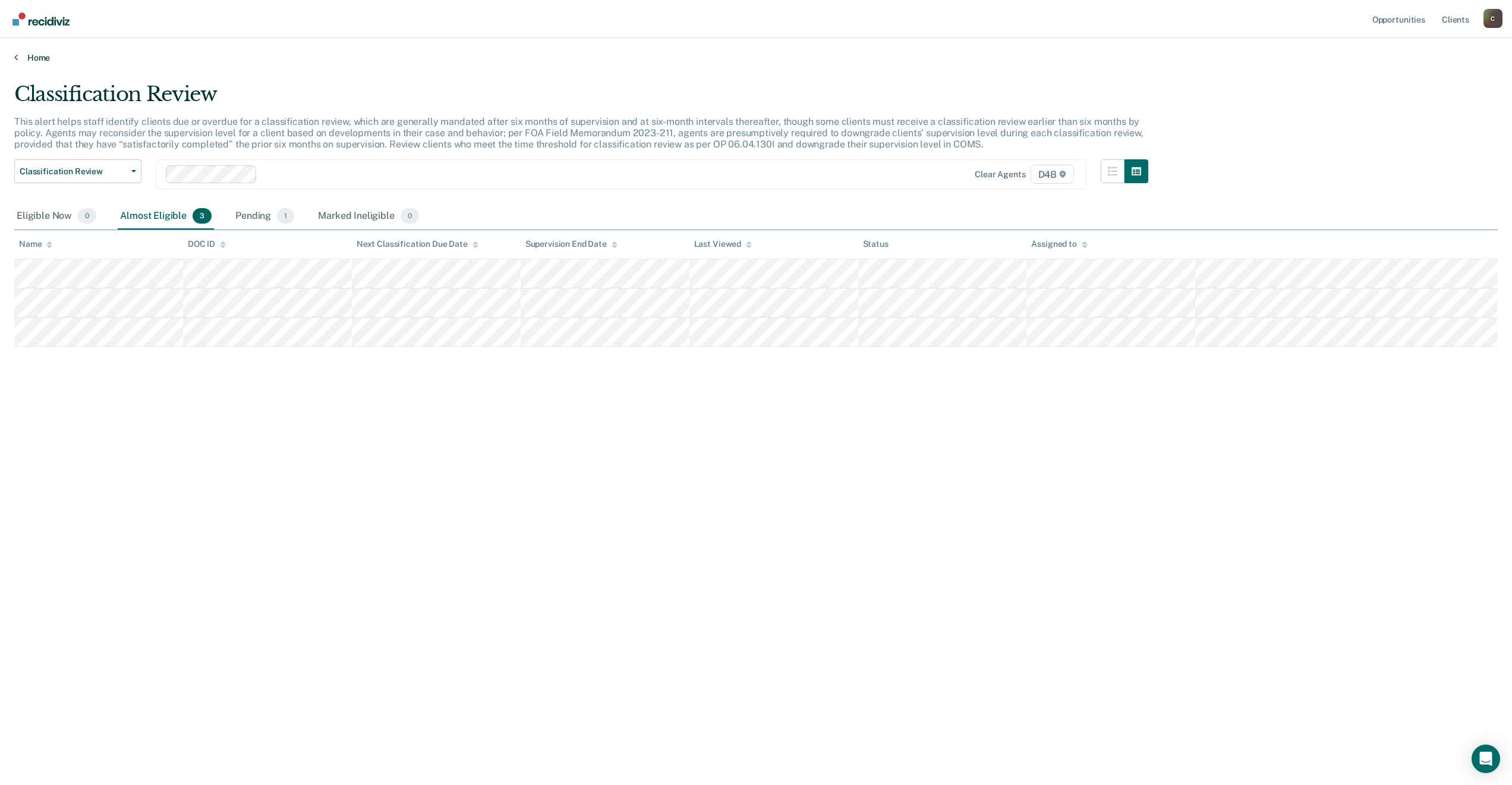
click at [29, 56] on link "Home" at bounding box center [756, 58] width 1484 height 11
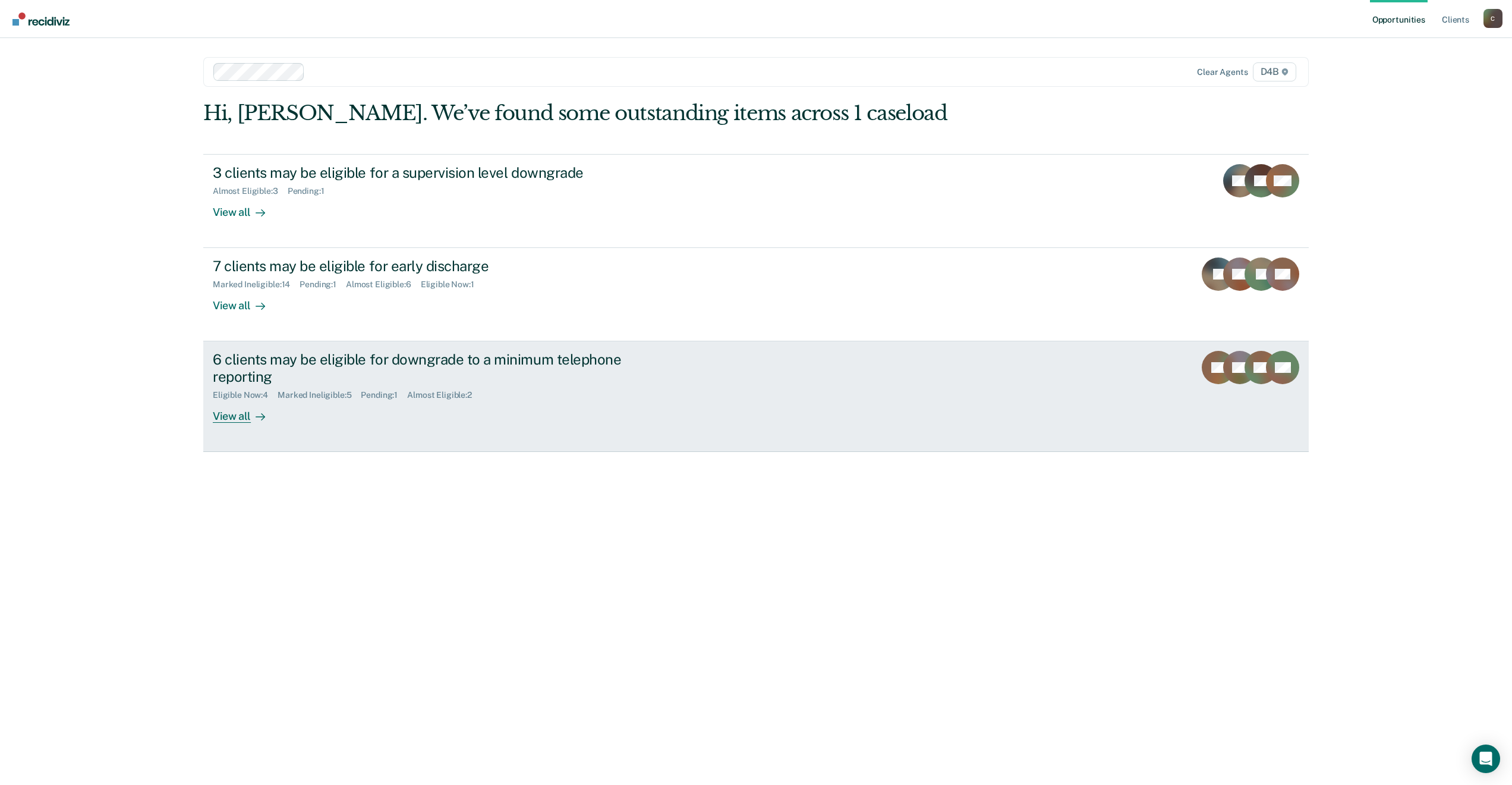
click at [302, 358] on div "6 clients may be eligible for downgrade to a minimum telephone reporting" at bounding box center [421, 368] width 417 height 35
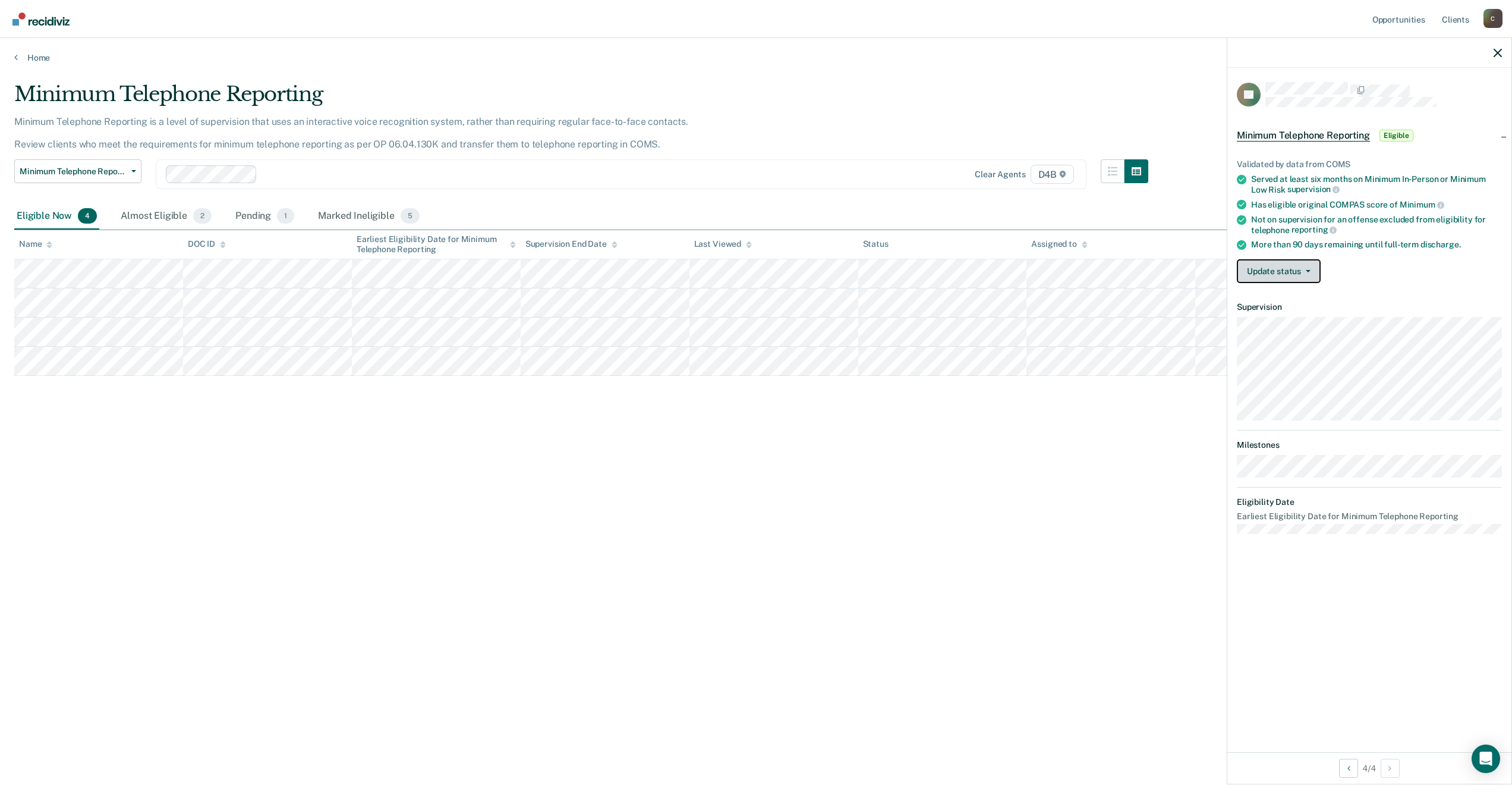
click at [1308, 264] on button "Update status" at bounding box center [1278, 271] width 84 height 24
click at [1295, 318] on button "Mark Ineligible" at bounding box center [1294, 319] width 114 height 19
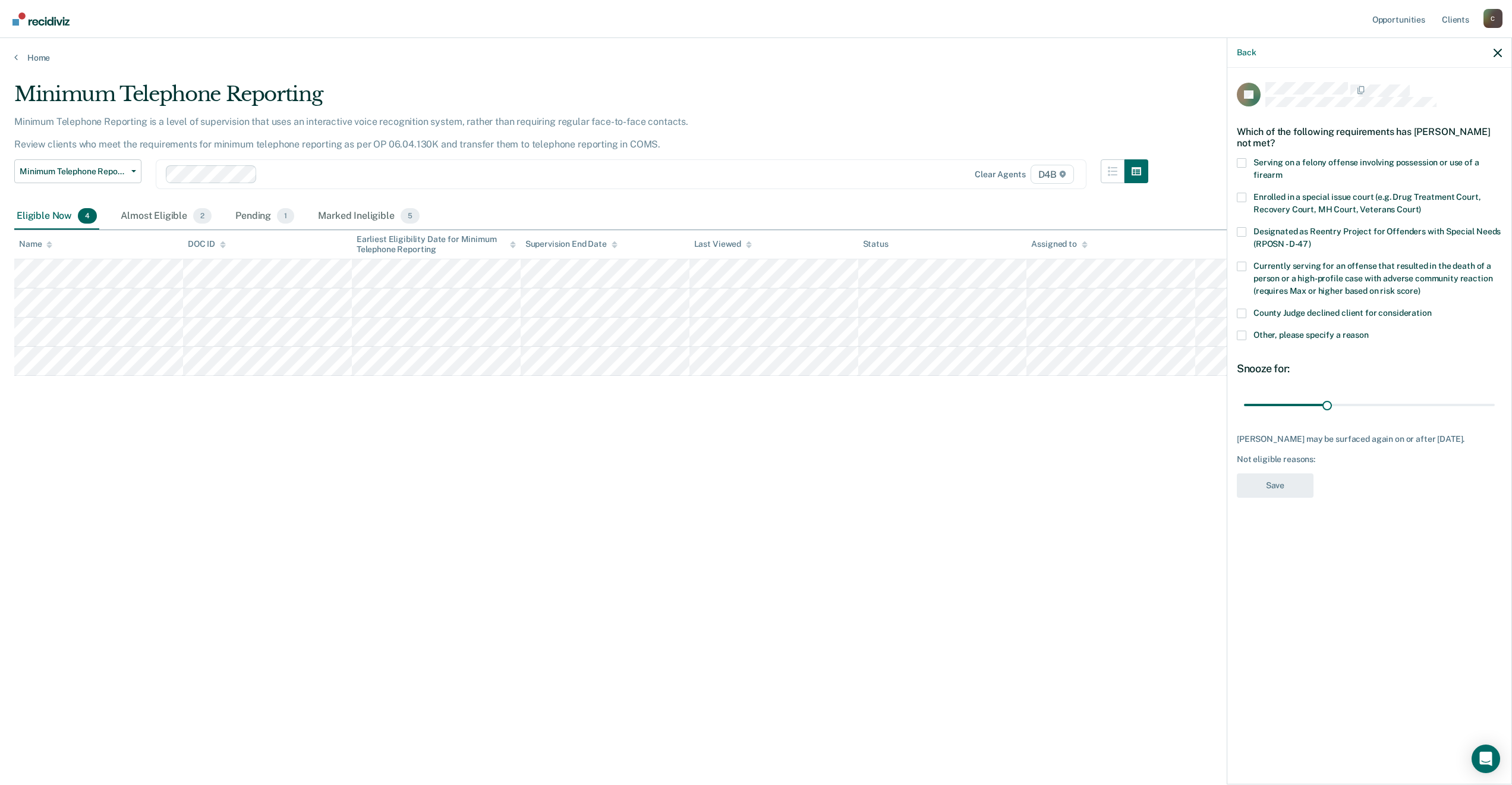
click at [1250, 313] on label "County Judge declined client for consideration" at bounding box center [1369, 315] width 265 height 12
click at [1432, 309] on input "County Judge declined client for consideration" at bounding box center [1432, 309] width 0 height 0
drag, startPoint x: 1324, startPoint y: 404, endPoint x: 1517, endPoint y: 396, distance: 193.2
type input "90"
click at [1495, 396] on input "range" at bounding box center [1370, 404] width 251 height 21
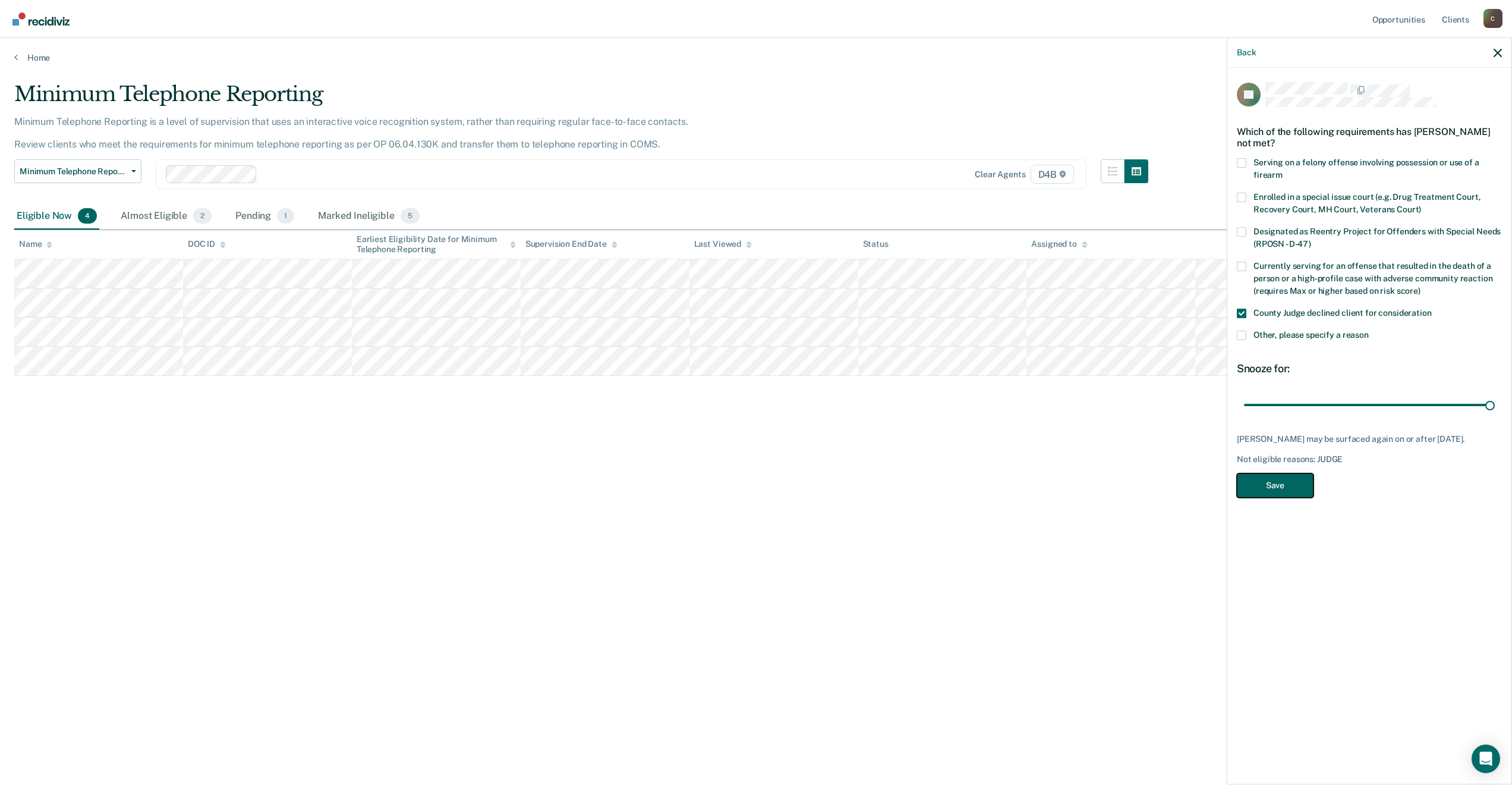
click at [1299, 491] on button "Save" at bounding box center [1275, 485] width 77 height 25
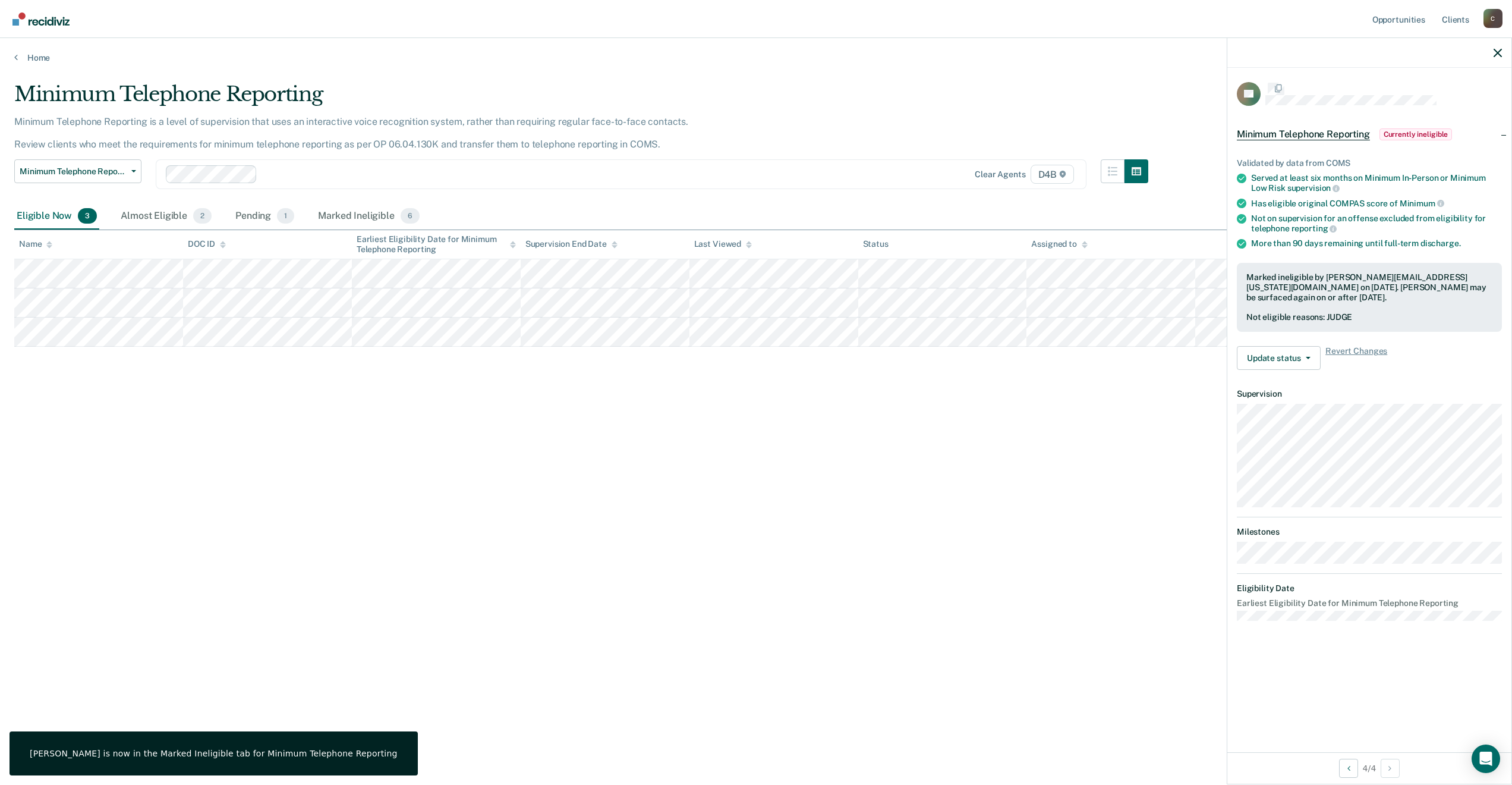
click at [441, 496] on div "Minimum Telephone Reporting Minimum Telephone Reporting is a level of supervisi…" at bounding box center [756, 388] width 1484 height 613
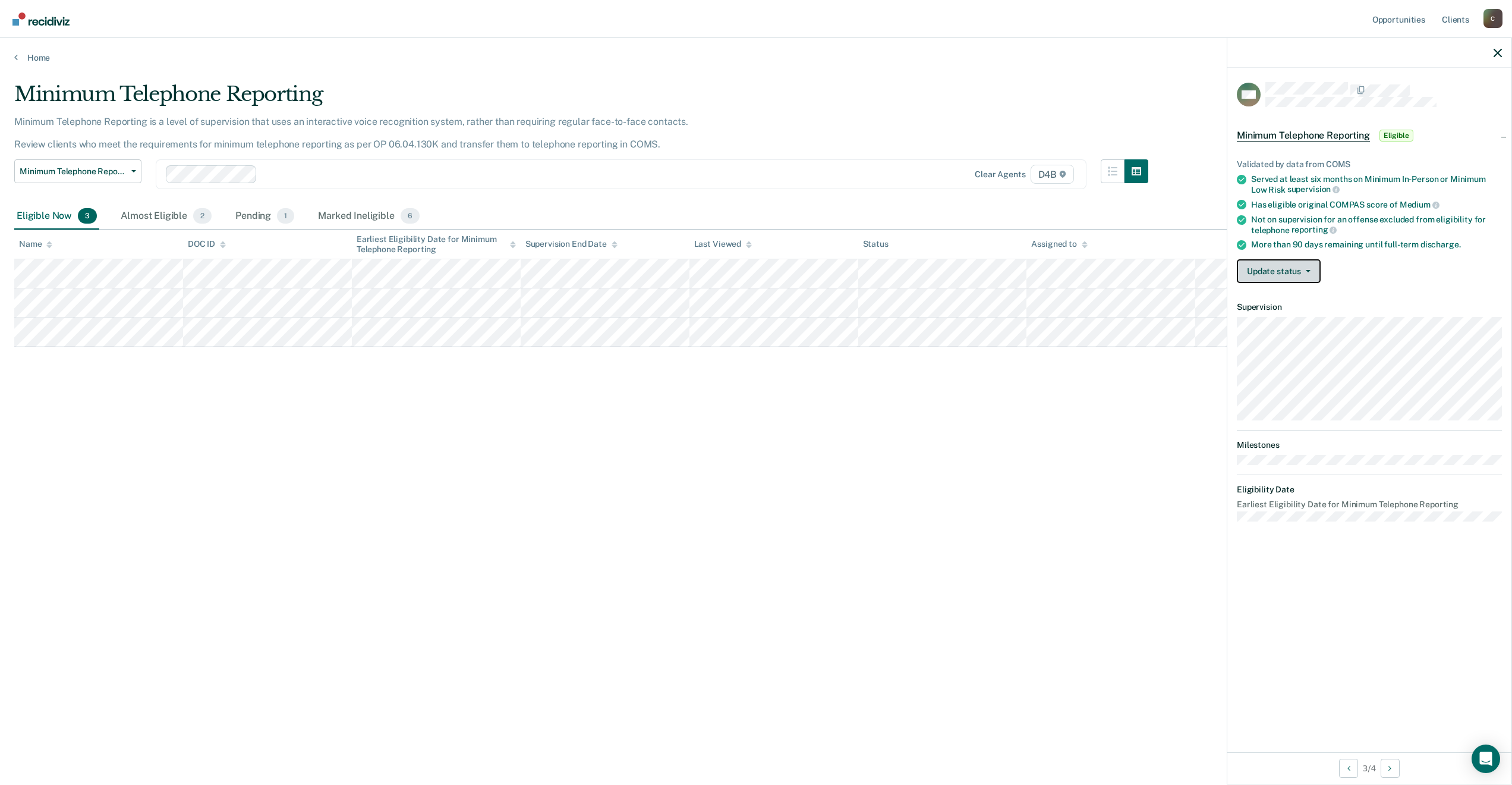
click at [1307, 277] on button "Update status" at bounding box center [1278, 271] width 84 height 24
click at [1304, 319] on button "Mark Ineligible" at bounding box center [1294, 319] width 114 height 19
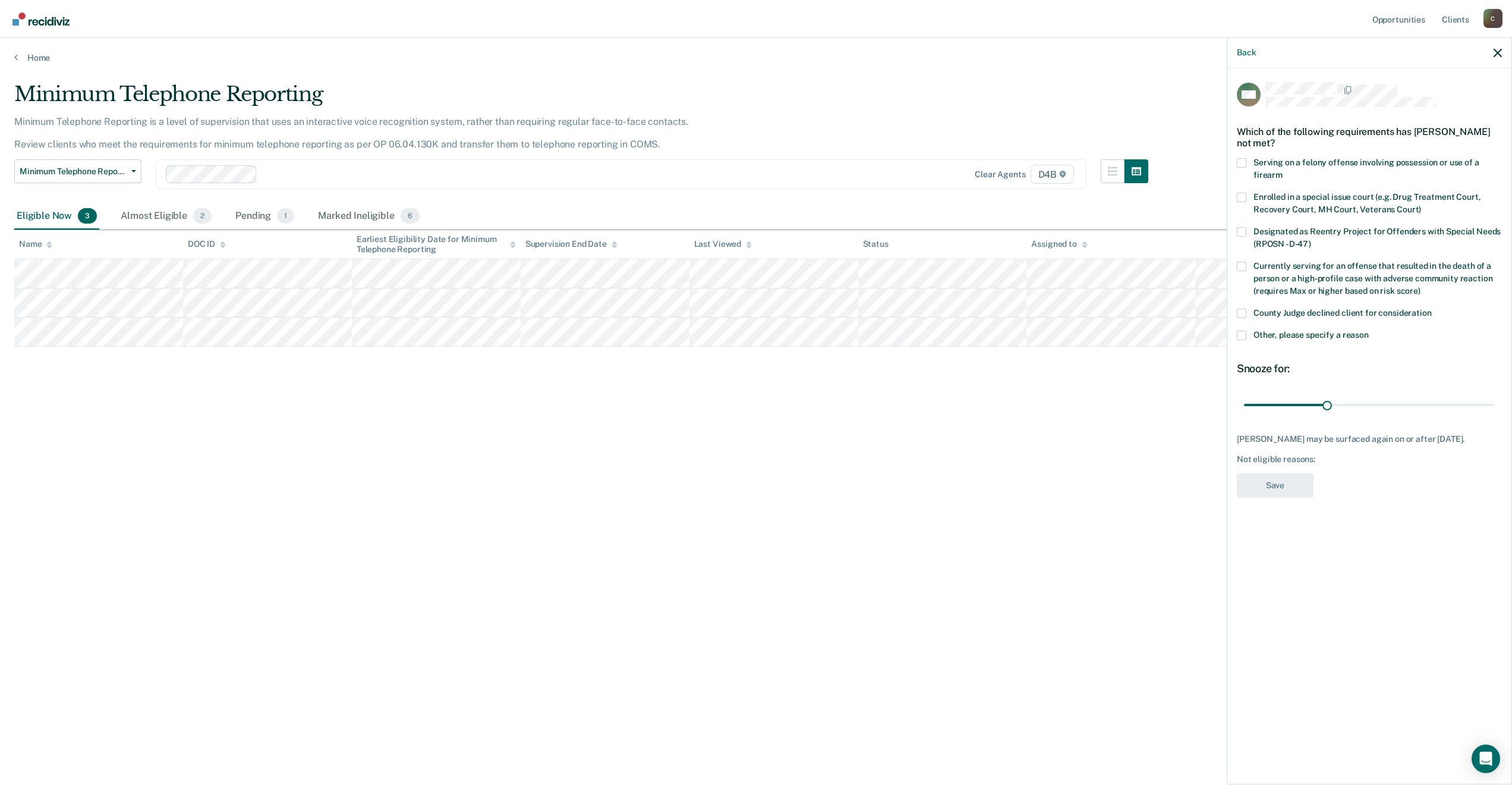
click at [1248, 333] on label "Other, please specify a reason" at bounding box center [1369, 337] width 265 height 12
click at [1369, 330] on input "Other, please specify a reason" at bounding box center [1369, 330] width 0 height 0
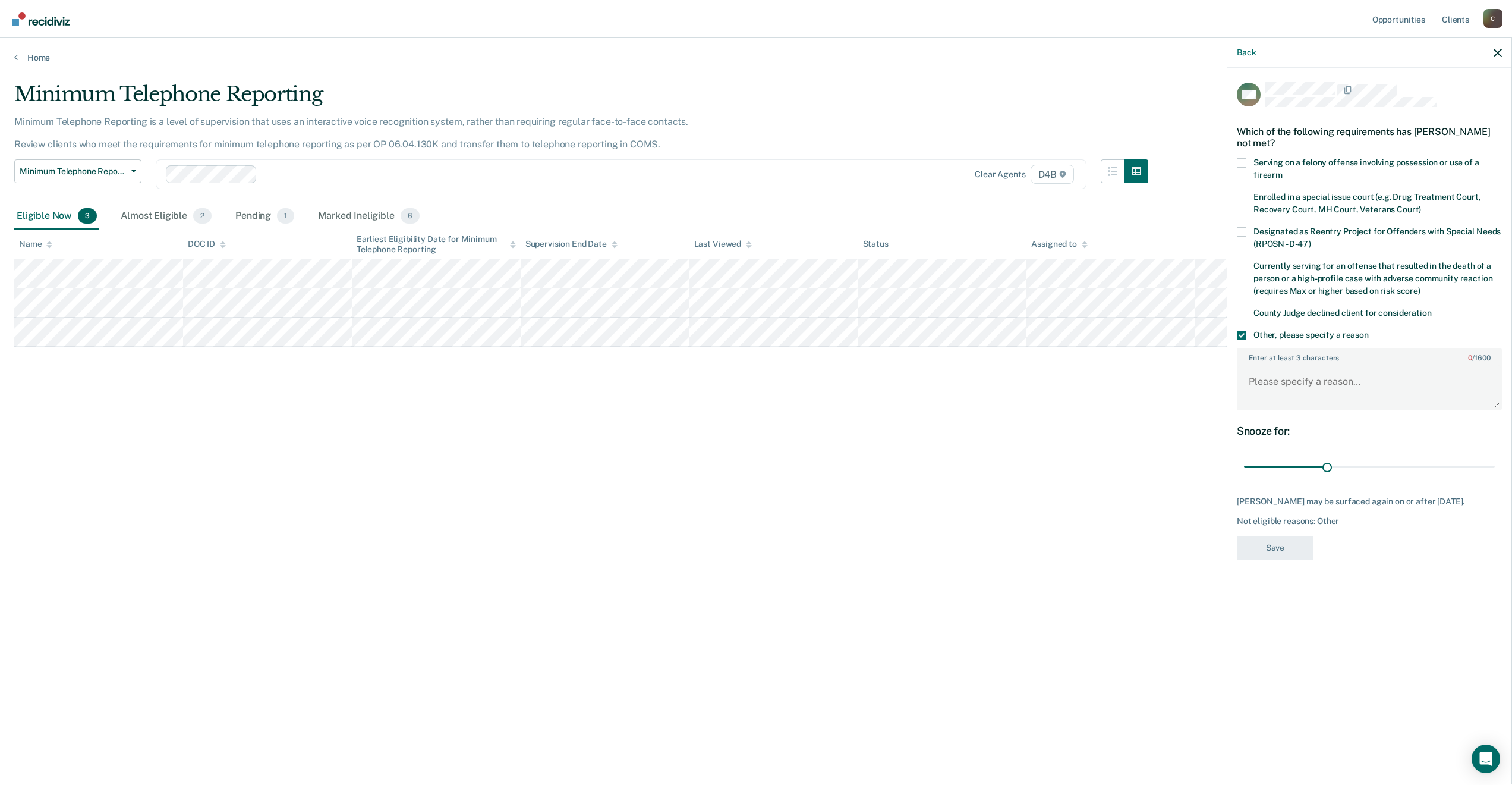
click at [1246, 317] on span at bounding box center [1241, 313] width 10 height 10
click at [1432, 309] on input "County Judge declined client for consideration" at bounding box center [1432, 309] width 0 height 0
click at [1247, 334] on label "Other, please specify a reason" at bounding box center [1369, 337] width 265 height 12
click at [1369, 330] on input "Other, please specify a reason" at bounding box center [1369, 330] width 0 height 0
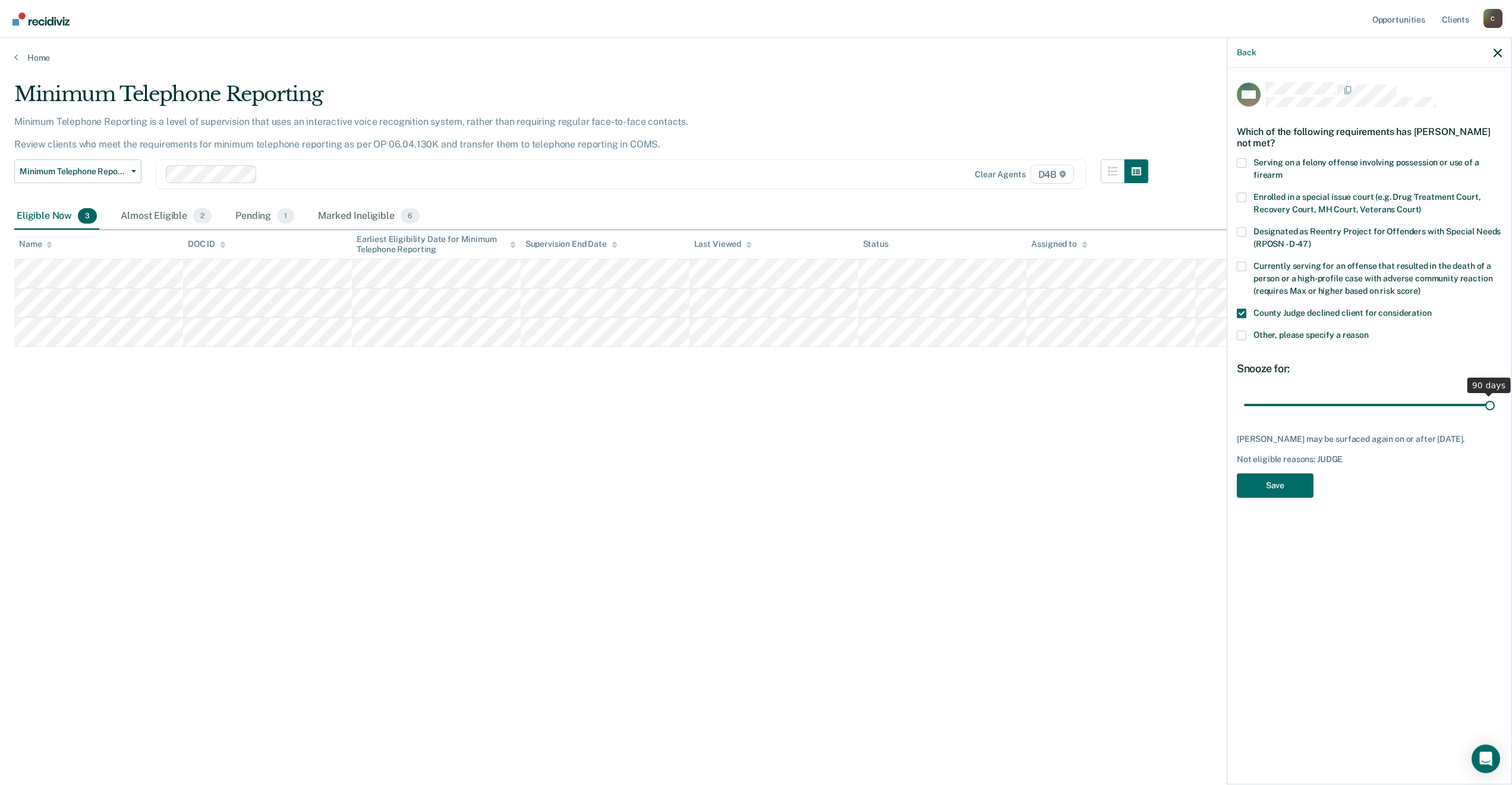
drag, startPoint x: 1327, startPoint y: 406, endPoint x: 1517, endPoint y: 402, distance: 190.0
type input "90"
click at [1495, 402] on input "range" at bounding box center [1370, 404] width 251 height 21
click at [1299, 482] on button "Save" at bounding box center [1275, 485] width 77 height 25
click at [468, 497] on div "Minimum Telephone Reporting Minimum Telephone Reporting is a level of supervisi…" at bounding box center [756, 388] width 1484 height 613
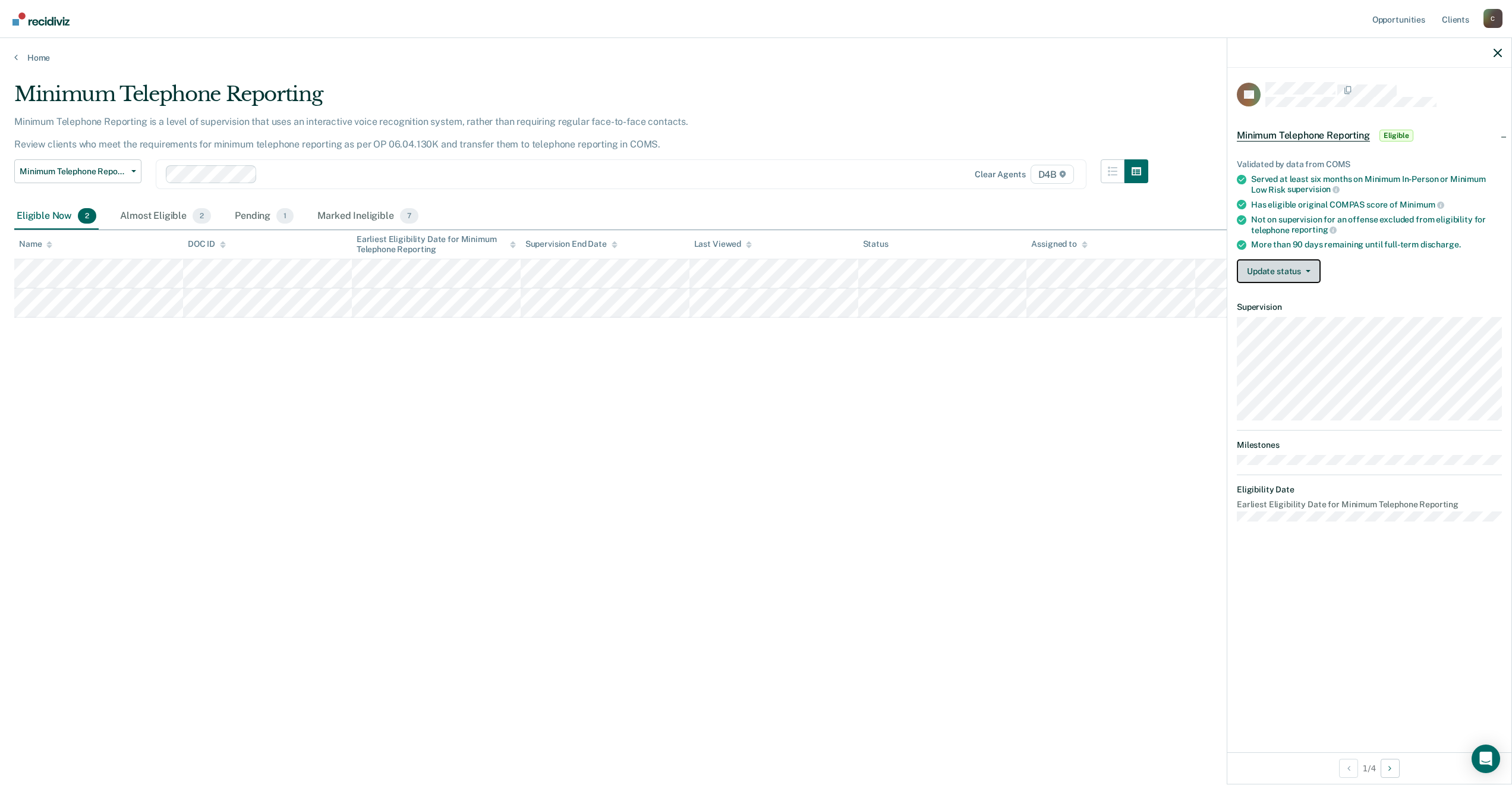
drag, startPoint x: 1316, startPoint y: 277, endPoint x: 1306, endPoint y: 275, distance: 10.2
click at [1312, 276] on button "Update status" at bounding box center [1278, 271] width 84 height 24
click at [1304, 318] on button "Mark Ineligible" at bounding box center [1294, 319] width 114 height 19
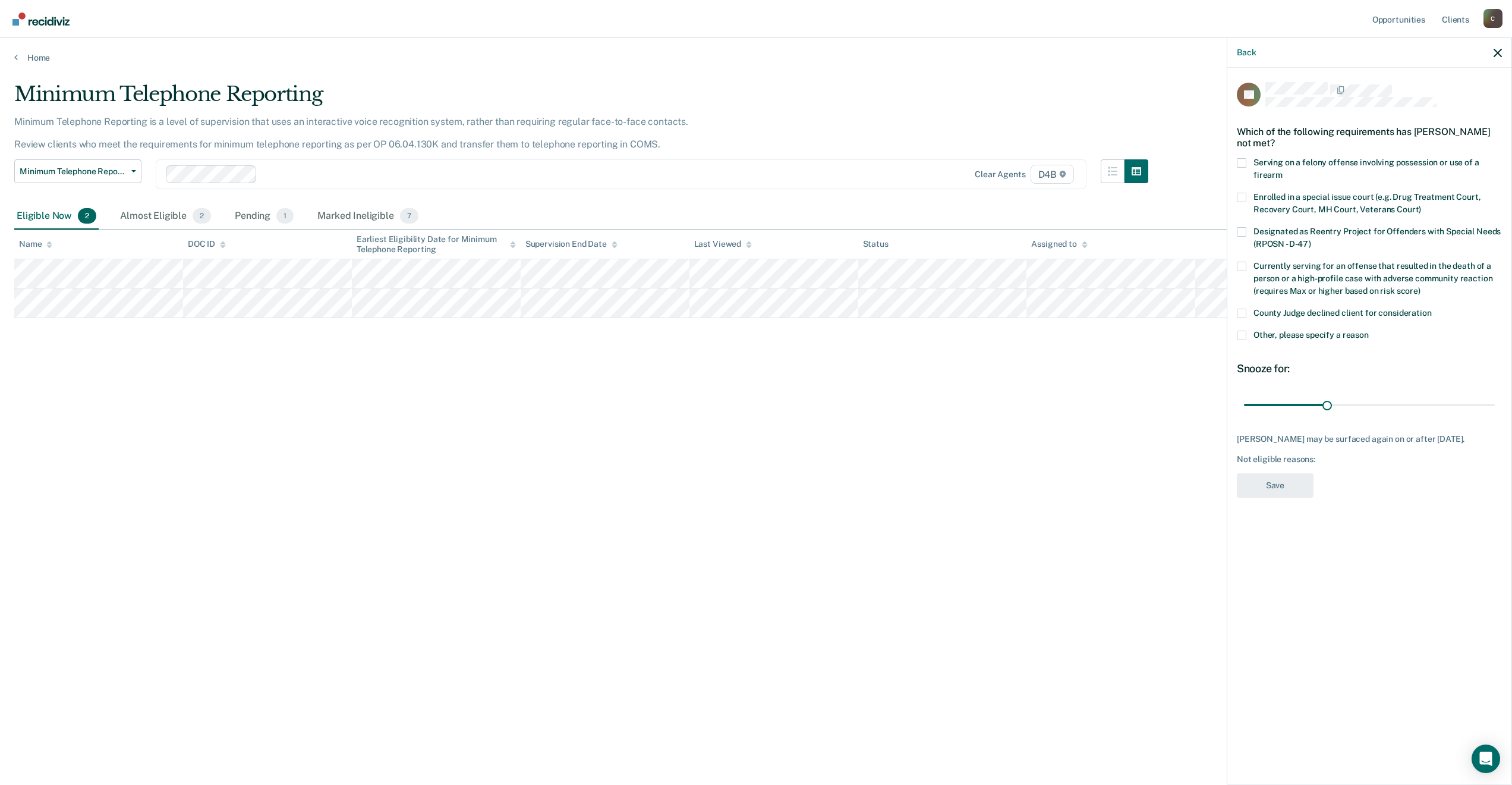
click at [1247, 310] on label "County Judge declined client for consideration" at bounding box center [1369, 315] width 265 height 12
click at [1432, 309] on input "County Judge declined client for consideration" at bounding box center [1432, 309] width 0 height 0
drag, startPoint x: 1325, startPoint y: 407, endPoint x: 1366, endPoint y: 461, distance: 67.8
type input "90"
click at [1495, 410] on input "range" at bounding box center [1370, 404] width 251 height 21
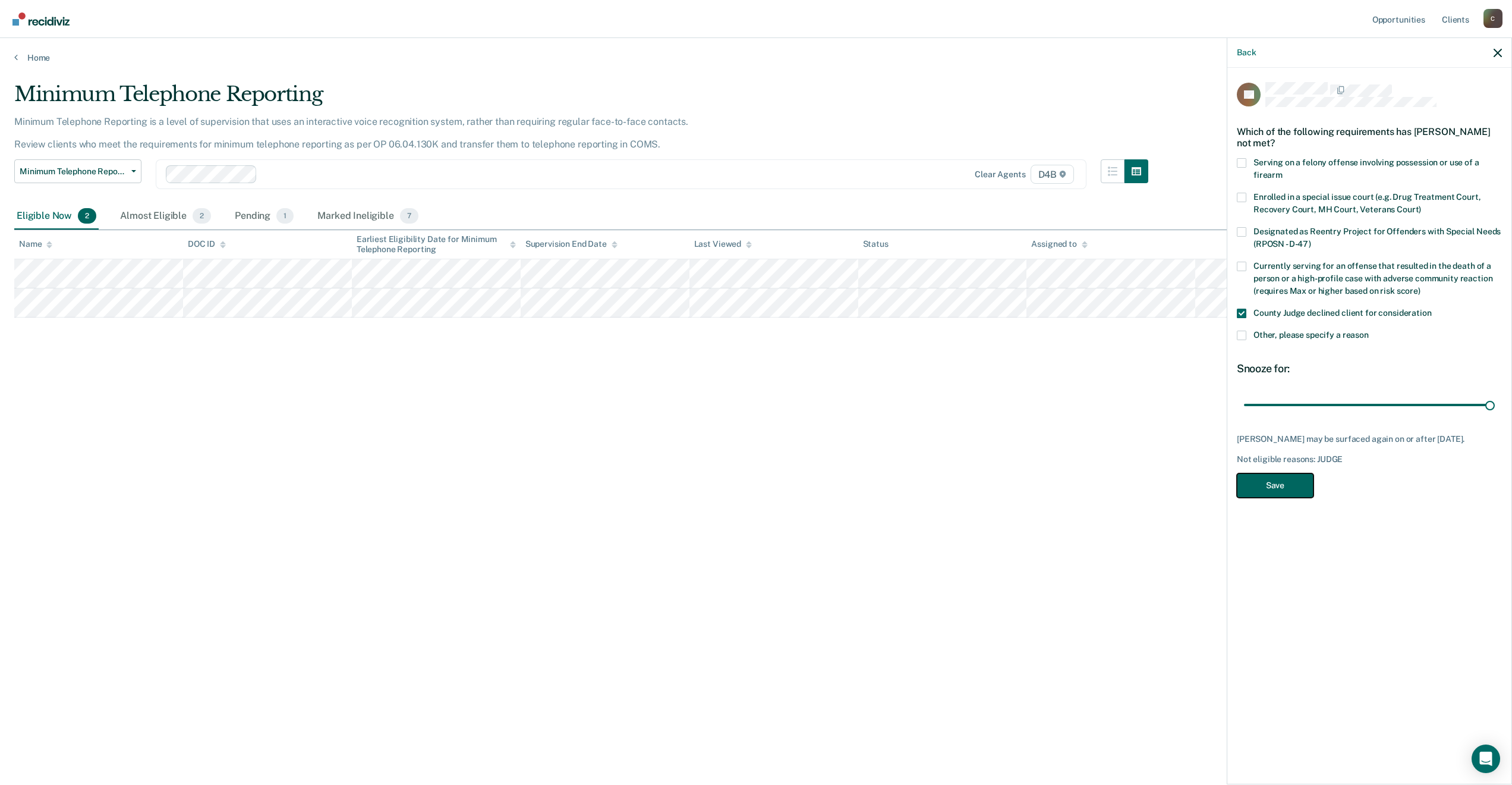
click at [1288, 491] on button "Save" at bounding box center [1275, 485] width 77 height 25
click at [454, 489] on div "Minimum Telephone Reporting Minimum Telephone Reporting is a level of supervisi…" at bounding box center [756, 388] width 1484 height 613
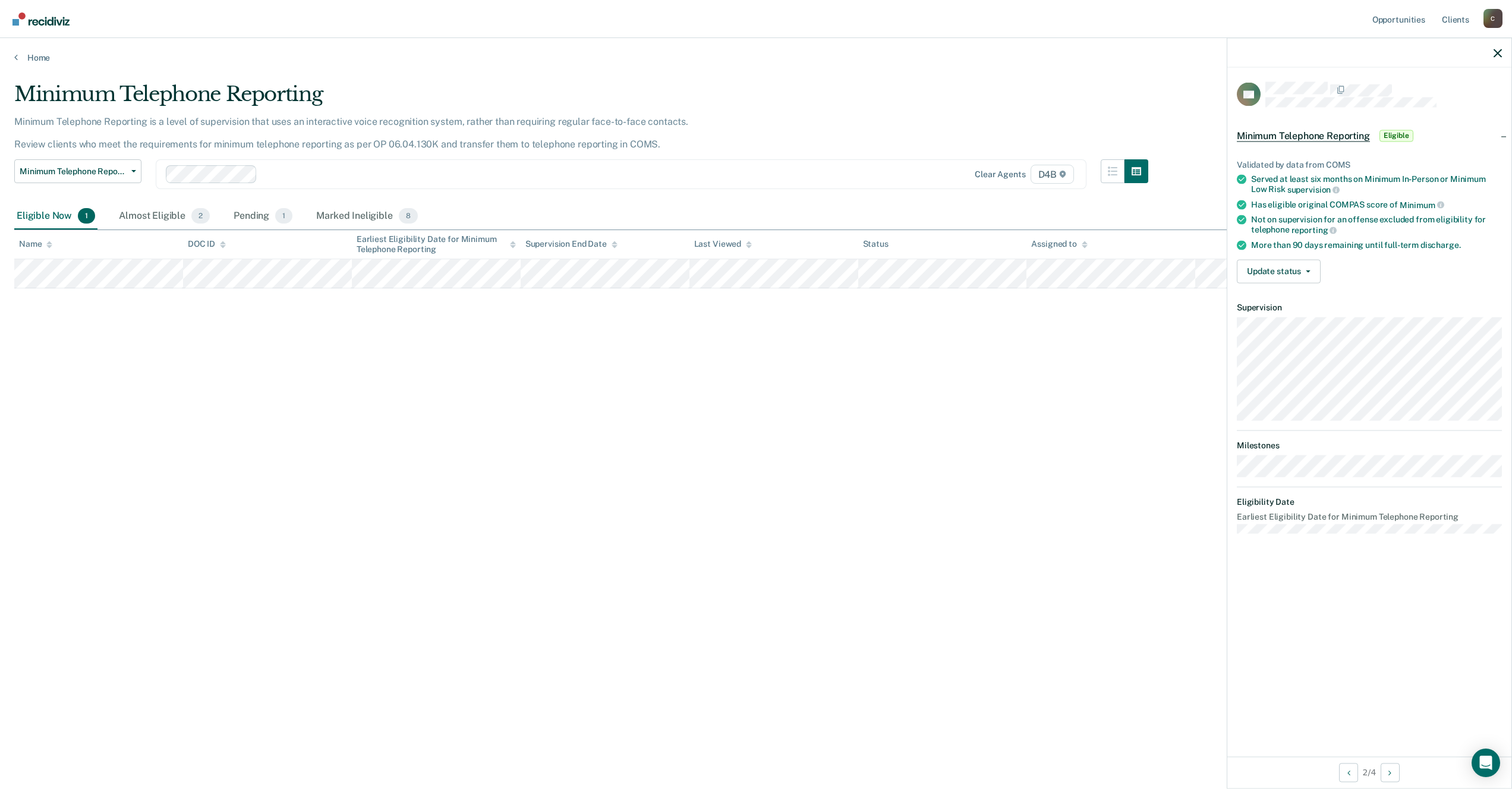
click at [1321, 271] on div "Update status [PERSON_NAME] Mark Ineligible" at bounding box center [1369, 270] width 265 height 24
click at [1313, 268] on button "Update status" at bounding box center [1278, 270] width 84 height 24
click at [1304, 320] on button "Mark Ineligible" at bounding box center [1294, 319] width 114 height 19
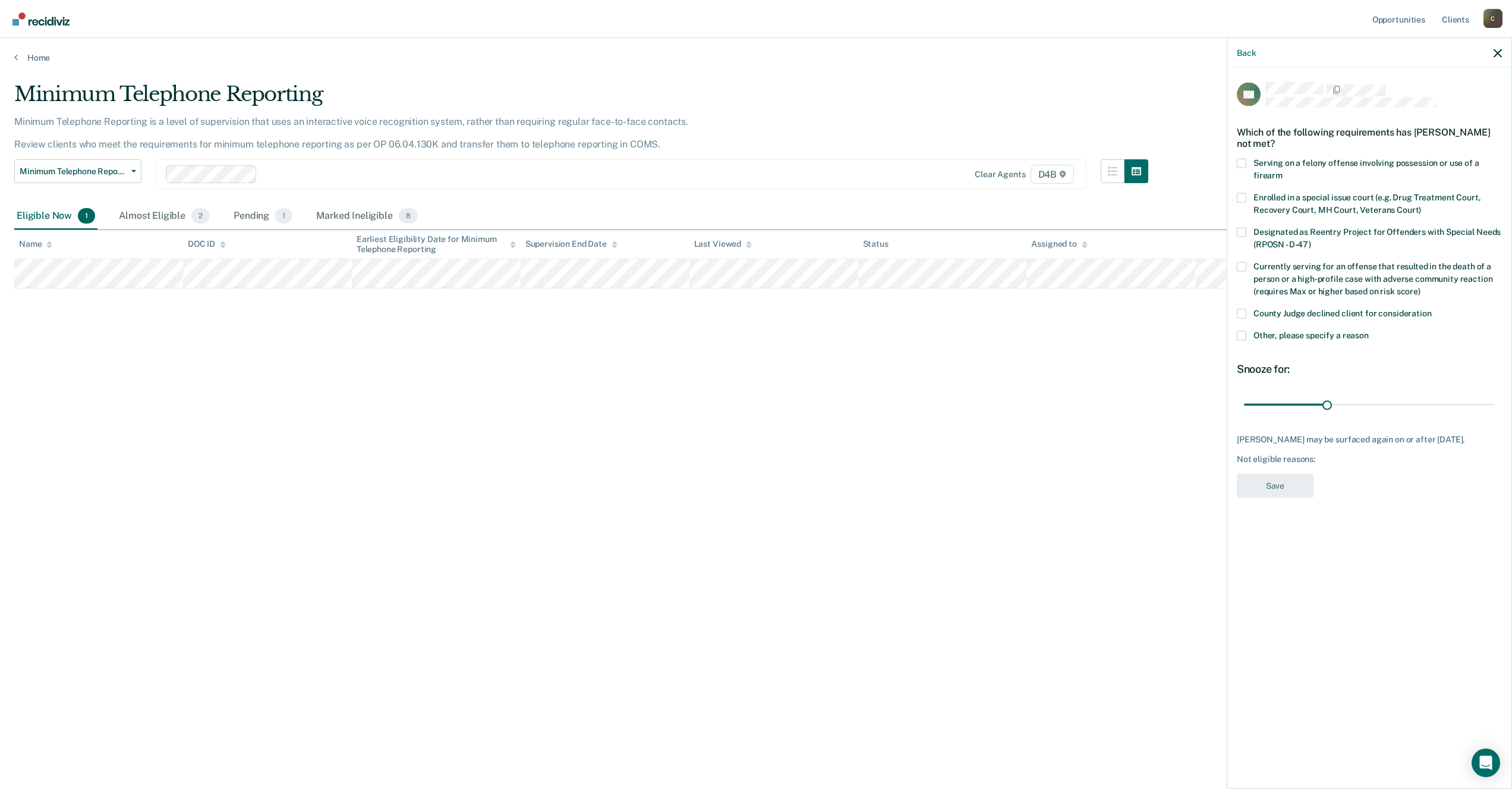
click at [1241, 313] on span at bounding box center [1241, 313] width 10 height 10
click at [1432, 309] on input "County Judge declined client for consideration" at bounding box center [1432, 309] width 0 height 0
drag, startPoint x: 1328, startPoint y: 407, endPoint x: 1389, endPoint y: 451, distance: 75.2
type input "90"
click at [1495, 407] on input "range" at bounding box center [1370, 404] width 251 height 21
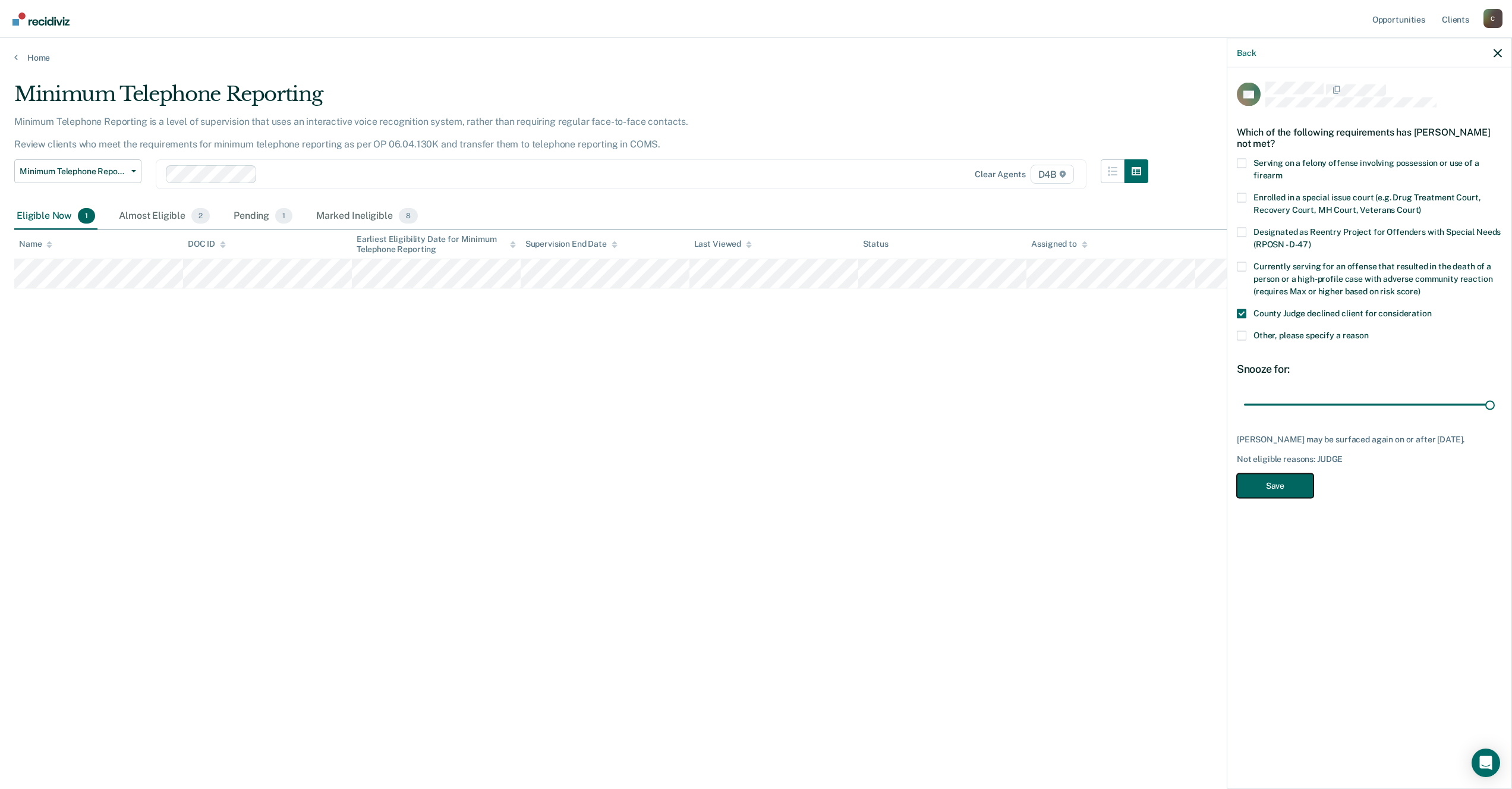
click at [1299, 483] on button "Save" at bounding box center [1275, 485] width 77 height 25
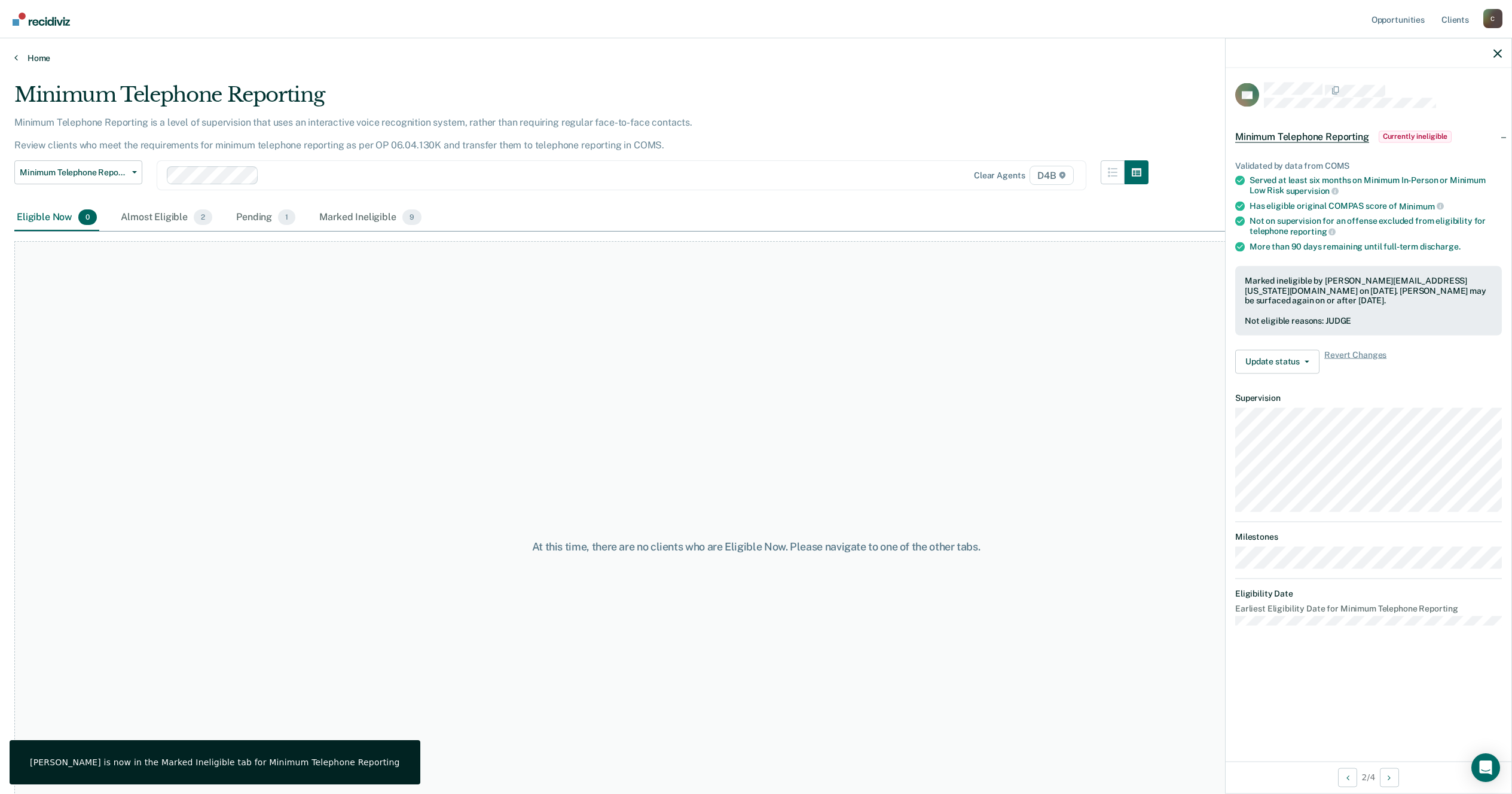
click at [38, 53] on link "Home" at bounding box center [756, 58] width 1483 height 11
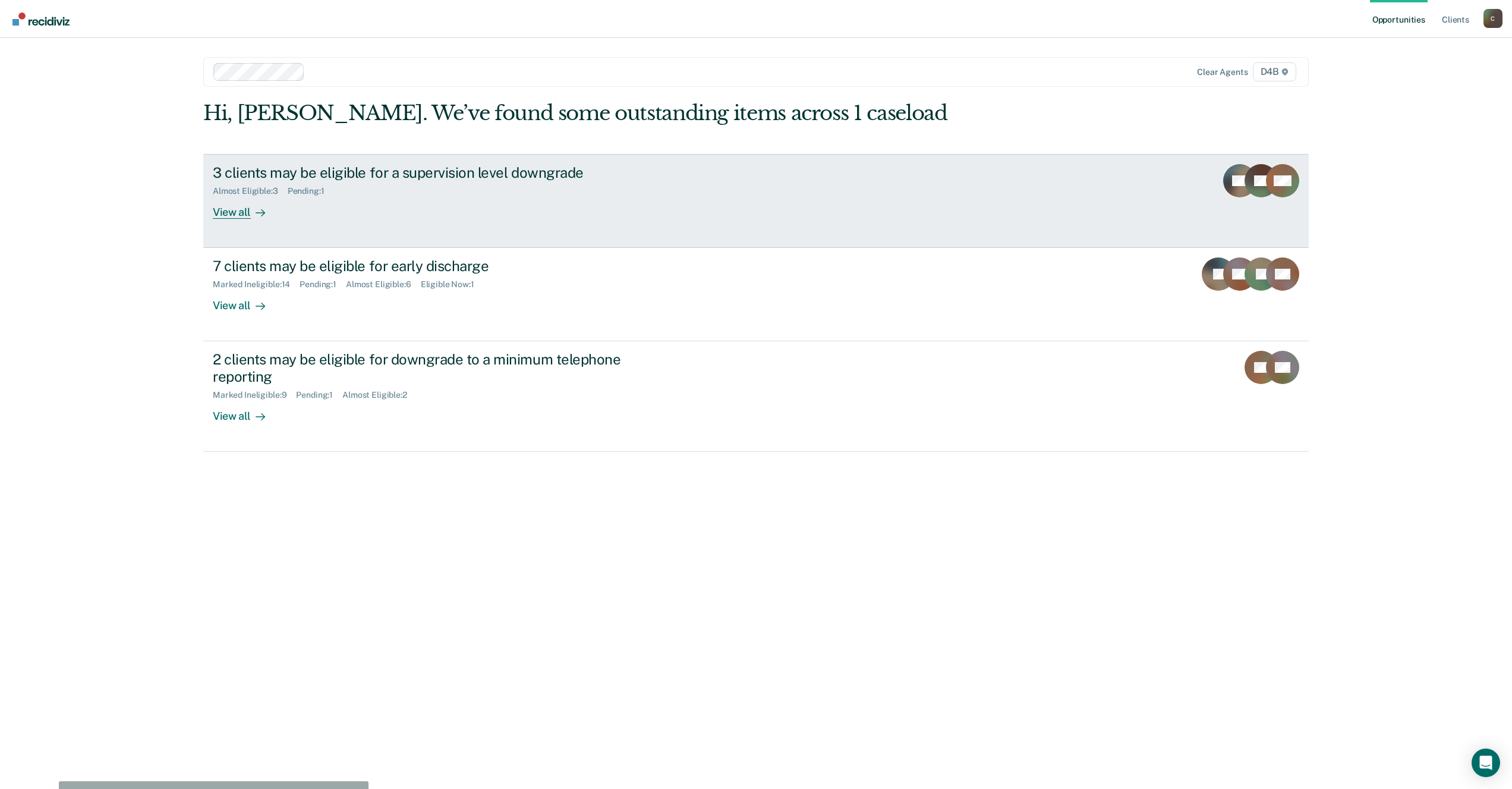
click at [384, 174] on div "3 clients may be eligible for a supervision level downgrade" at bounding box center [421, 172] width 417 height 17
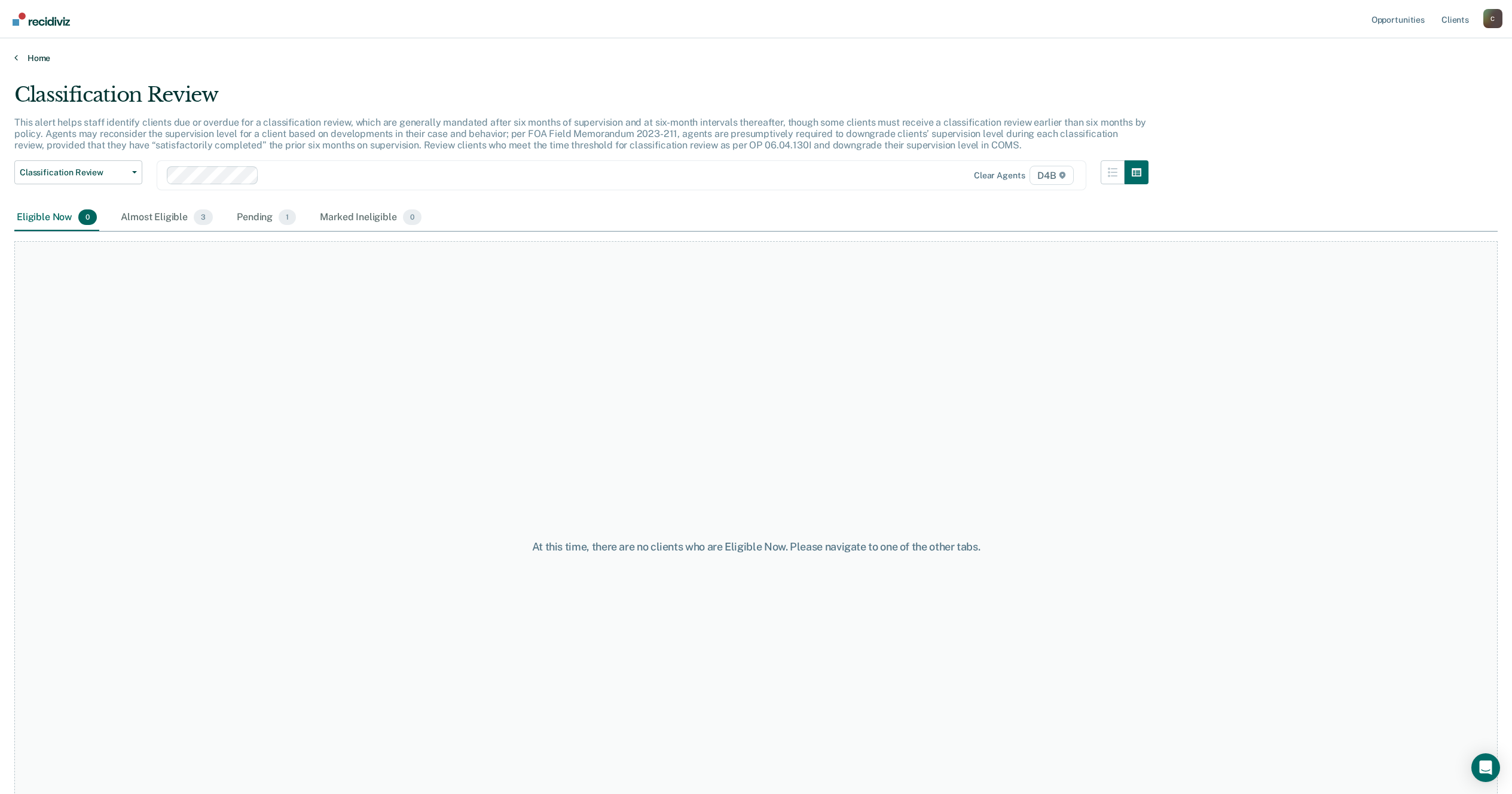
click at [28, 56] on link "Home" at bounding box center [756, 58] width 1483 height 11
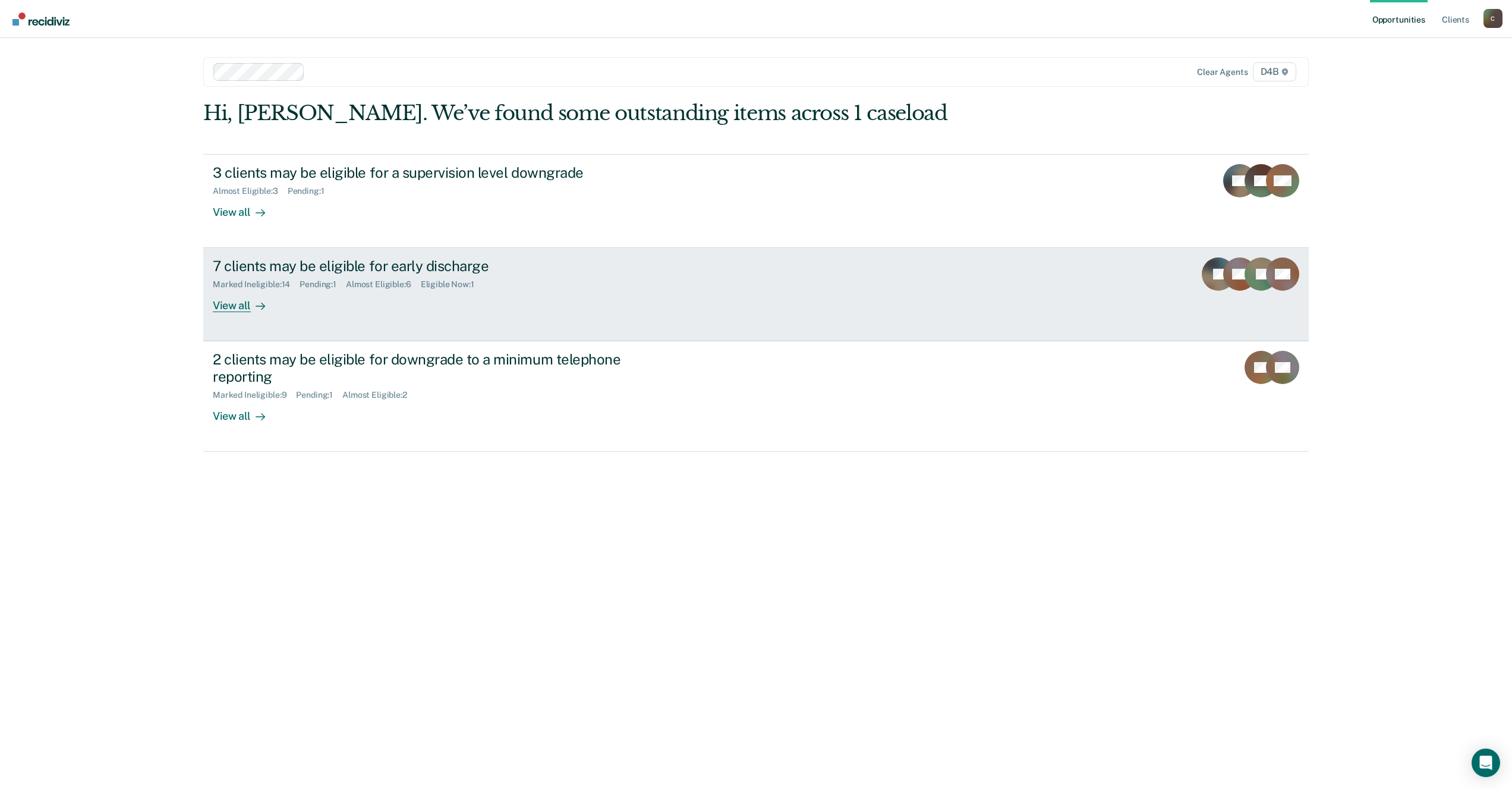
click at [341, 267] on div "7 clients may be eligible for early discharge" at bounding box center [421, 266] width 417 height 17
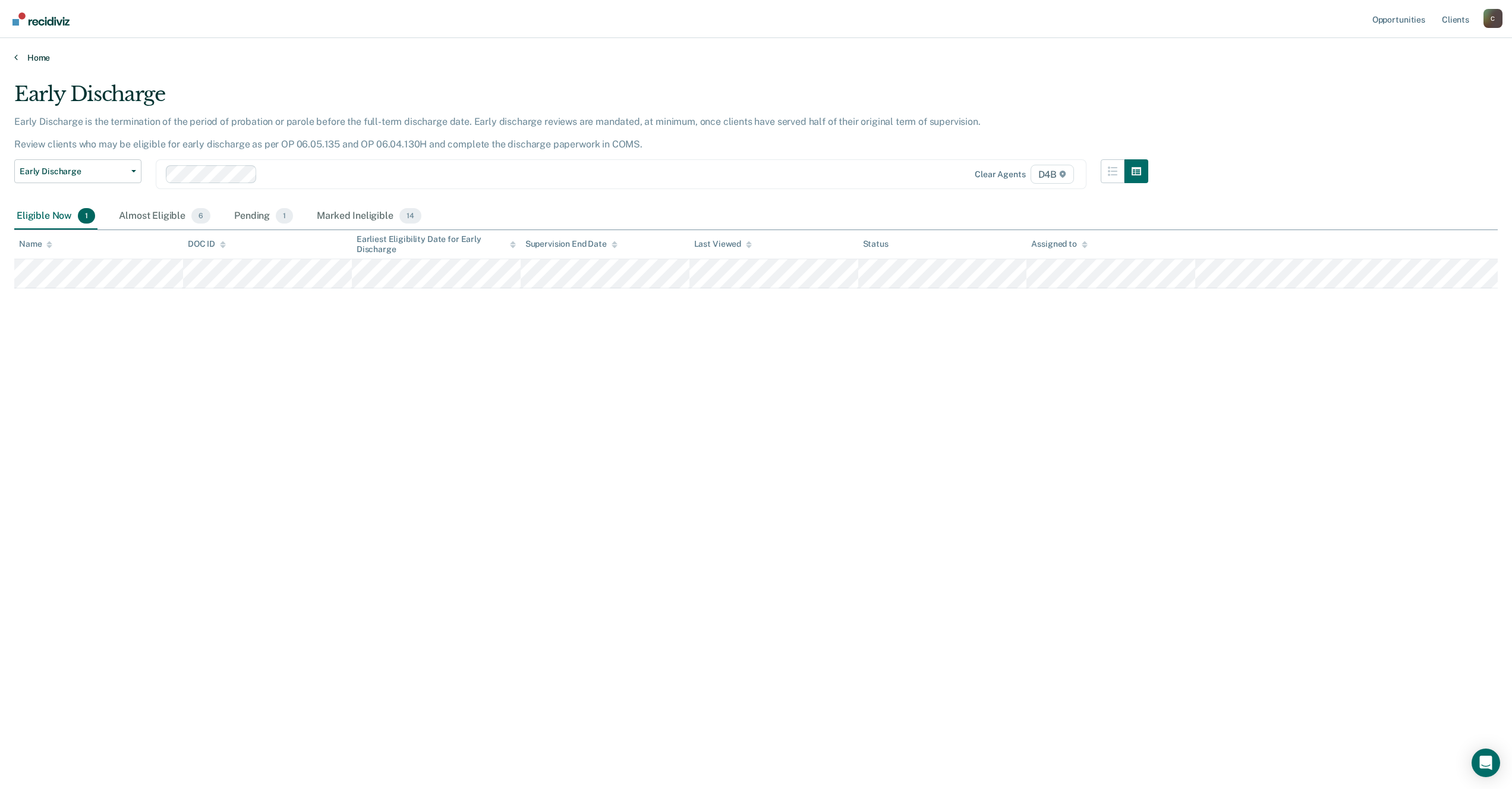
click at [38, 57] on link "Home" at bounding box center [756, 58] width 1484 height 11
